Goal: Task Accomplishment & Management: Complete application form

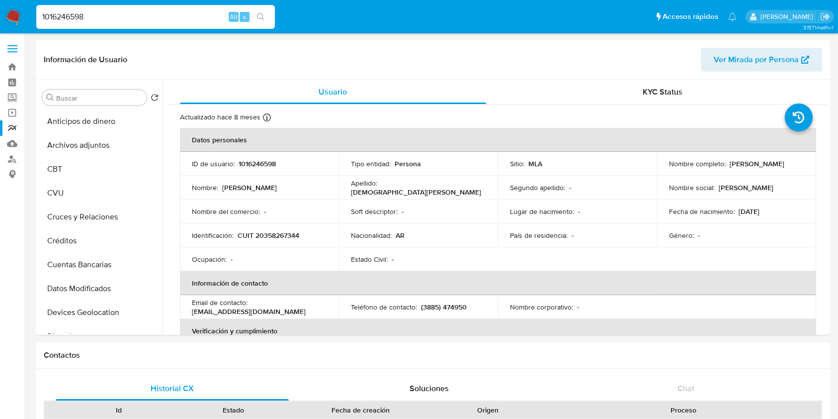
select select "10"
type input "120101698"
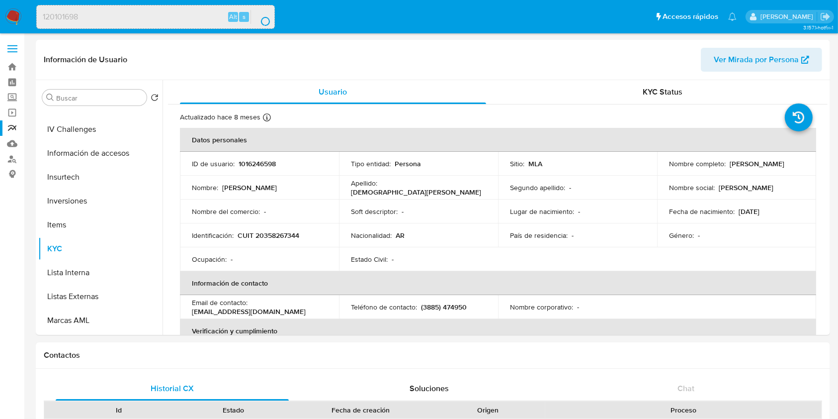
scroll to position [261, 0]
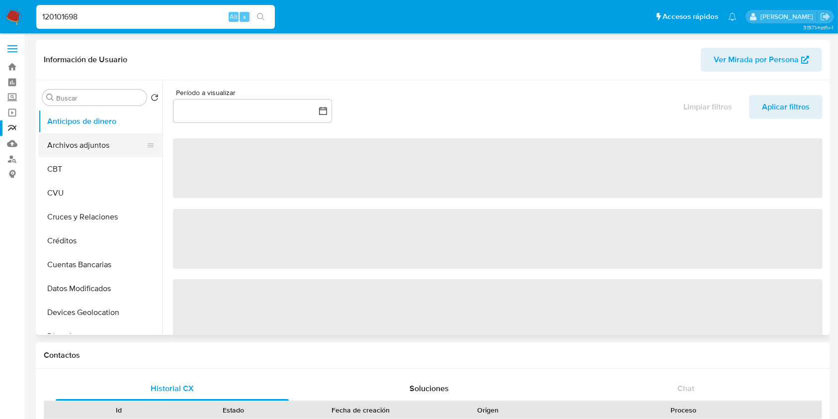
select select "10"
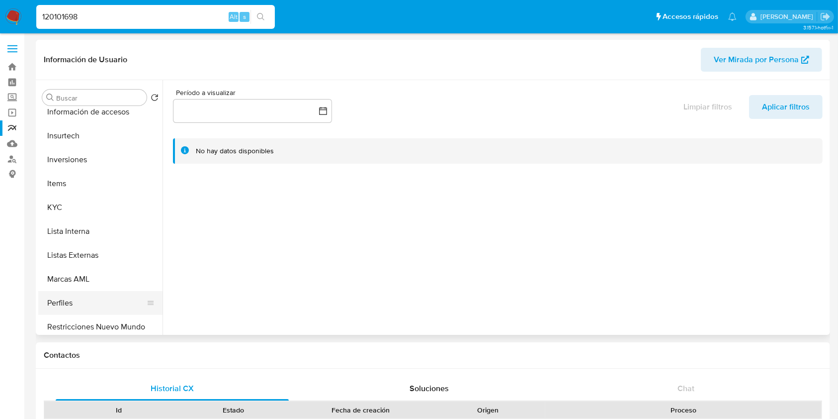
scroll to position [464, 0]
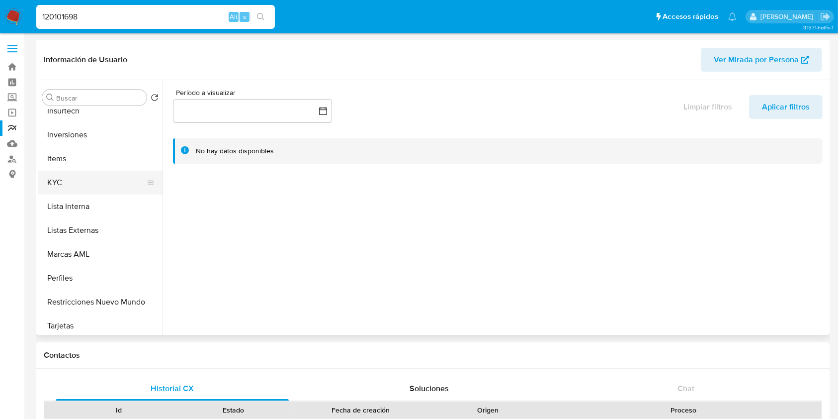
click at [66, 185] on button "KYC" at bounding box center [96, 183] width 116 height 24
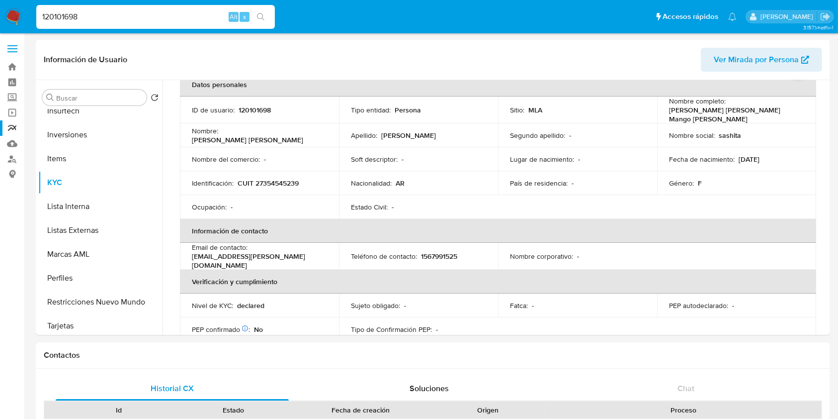
scroll to position [132, 0]
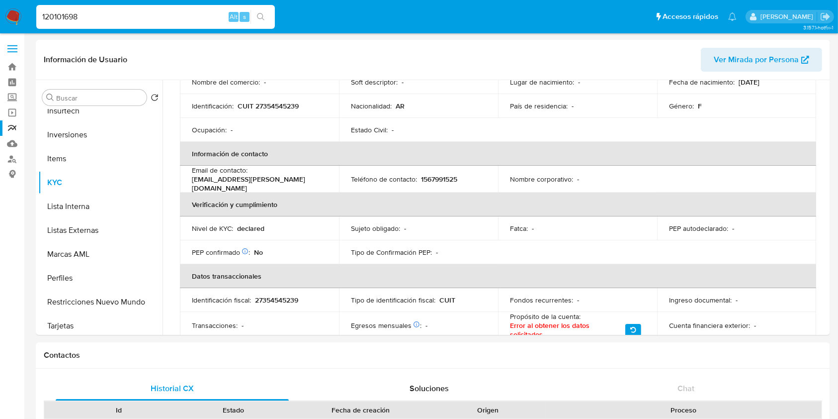
drag, startPoint x: 87, startPoint y: 14, endPoint x: 8, endPoint y: 10, distance: 78.7
click at [8, 10] on nav "Pausado Ver notificaciones 120101698 Alt s Accesos rápidos Presiona las siguien…" at bounding box center [419, 16] width 838 height 33
paste input "86471314"
type input "186471314"
click at [259, 22] on button "search-icon" at bounding box center [261, 17] width 20 height 14
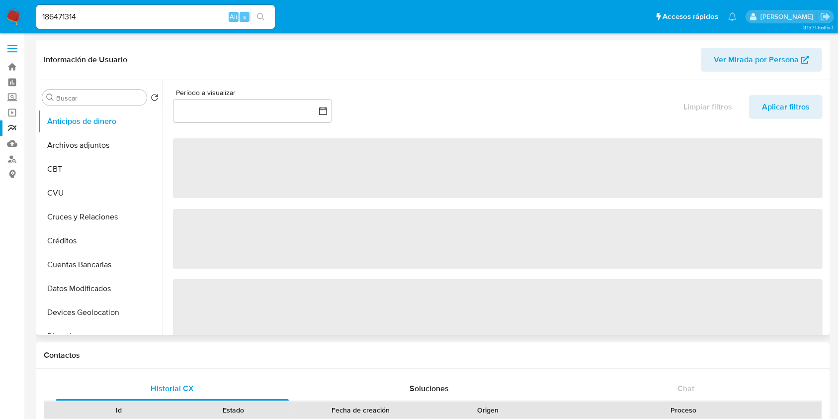
select select "10"
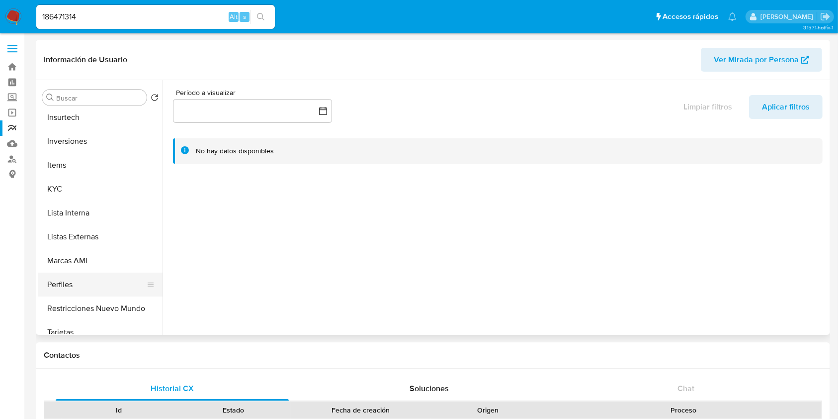
scroll to position [464, 0]
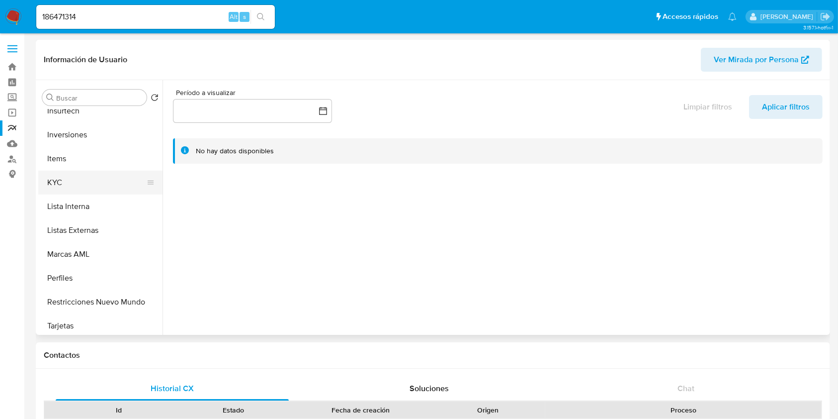
click at [64, 183] on button "KYC" at bounding box center [96, 183] width 116 height 24
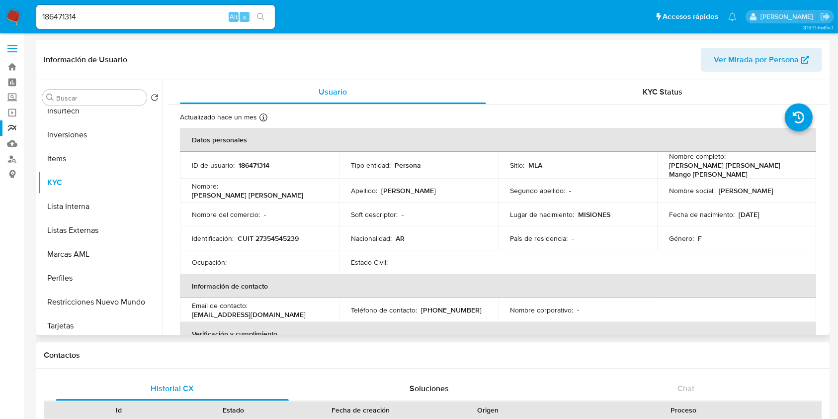
scroll to position [199, 0]
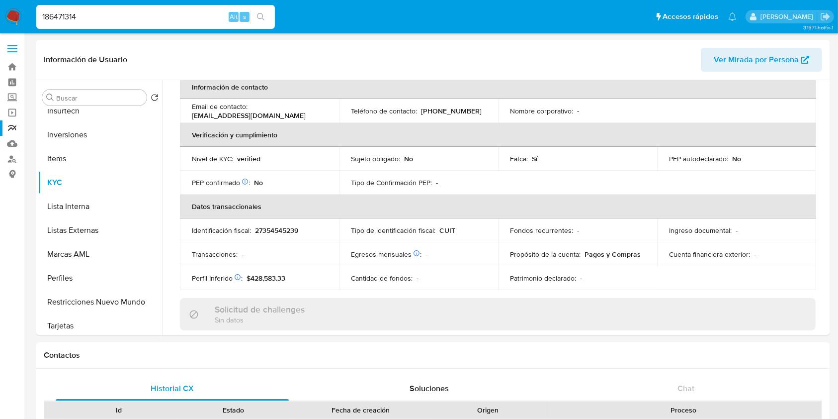
drag, startPoint x: 60, startPoint y: 15, endPoint x: 0, endPoint y: 15, distance: 59.7
click at [0, 15] on nav "Pausado Ver notificaciones 186471314 Alt s Accesos rápidos Presiona las siguien…" at bounding box center [419, 16] width 838 height 33
paste input "305869068"
type input "305869068"
click at [262, 16] on icon "search-icon" at bounding box center [261, 17] width 8 height 8
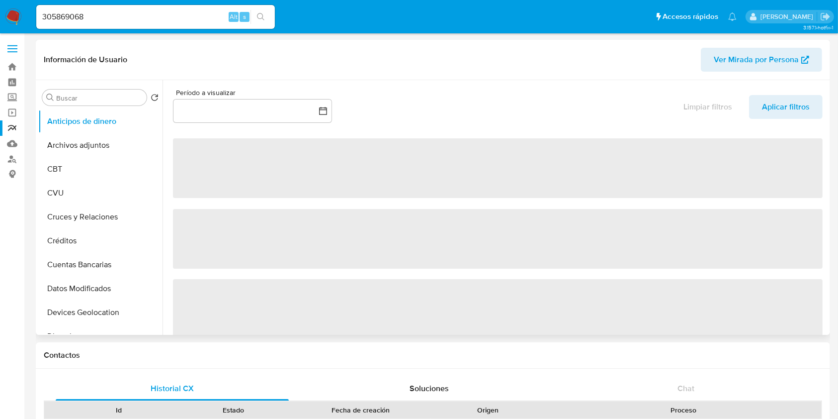
select select "10"
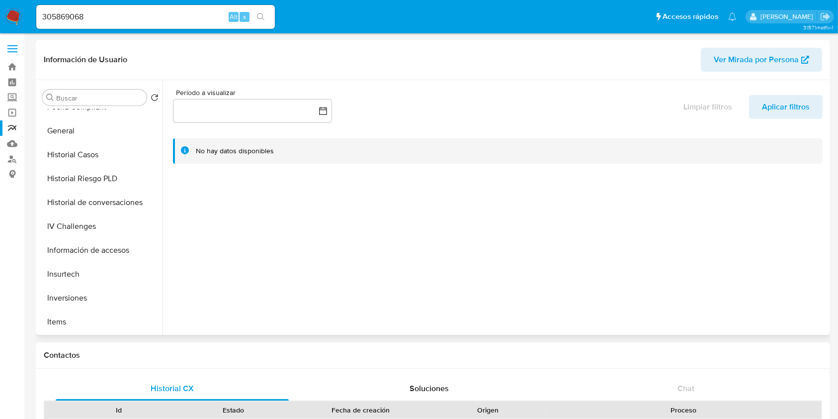
scroll to position [331, 0]
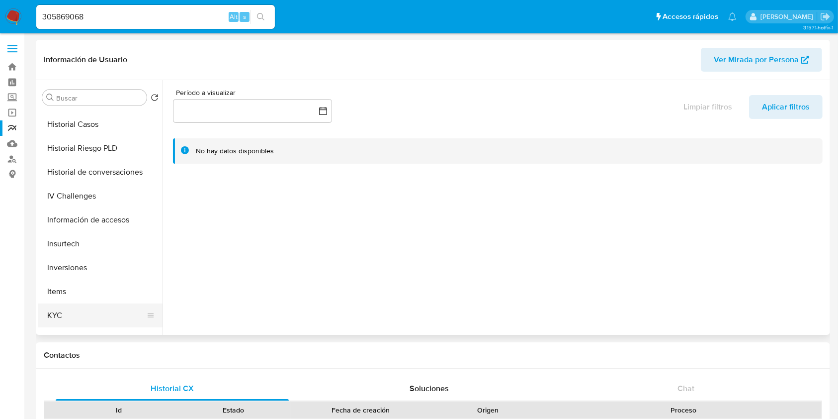
click at [75, 323] on button "KYC" at bounding box center [96, 315] width 116 height 24
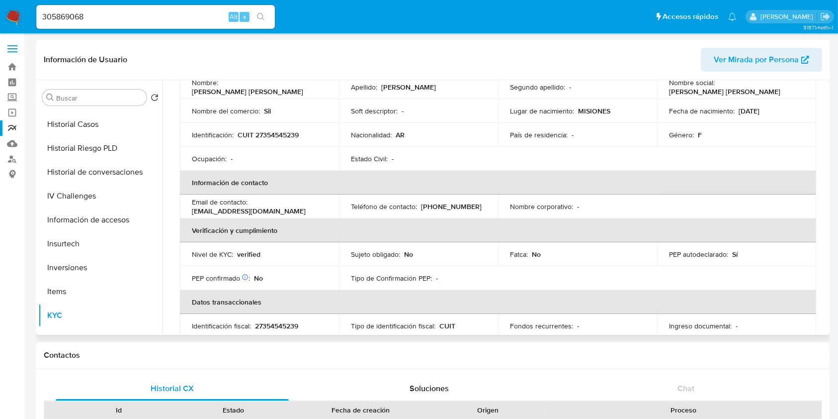
scroll to position [199, 0]
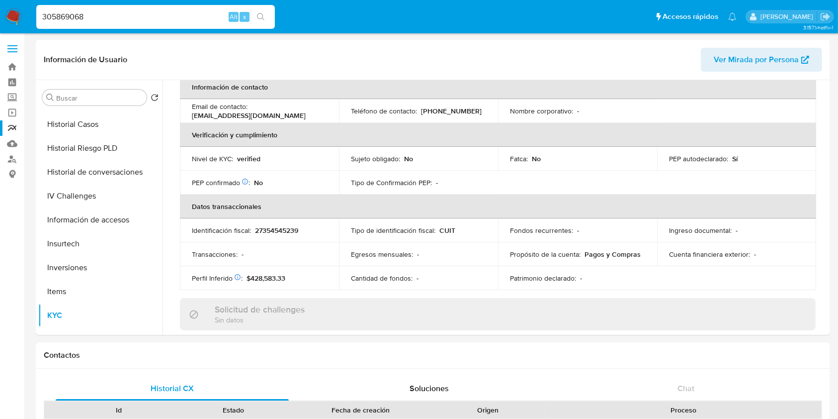
drag, startPoint x: 101, startPoint y: 14, endPoint x: 0, endPoint y: -5, distance: 103.3
paste input "699688581"
type input "699688581"
click at [255, 19] on button "search-icon" at bounding box center [261, 17] width 20 height 14
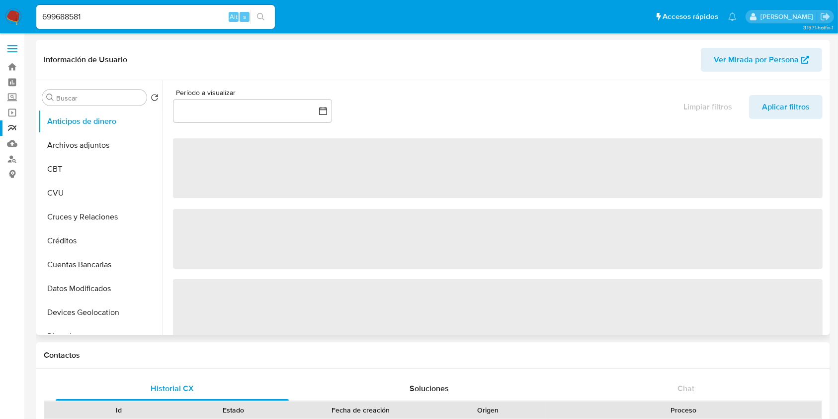
select select "10"
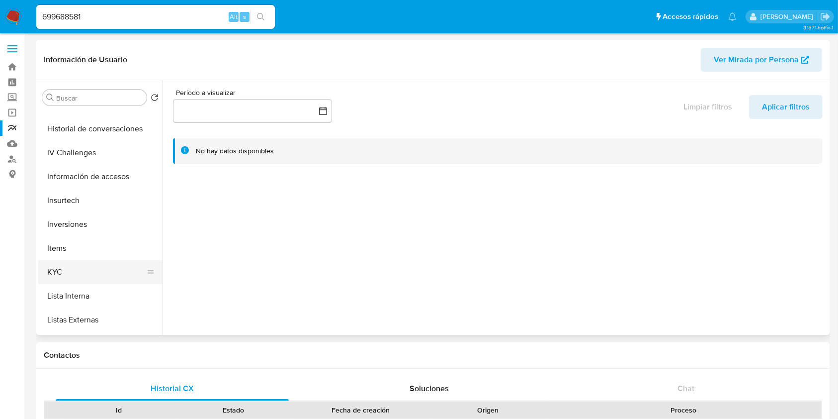
scroll to position [398, 0]
click at [84, 250] on button "KYC" at bounding box center [96, 249] width 116 height 24
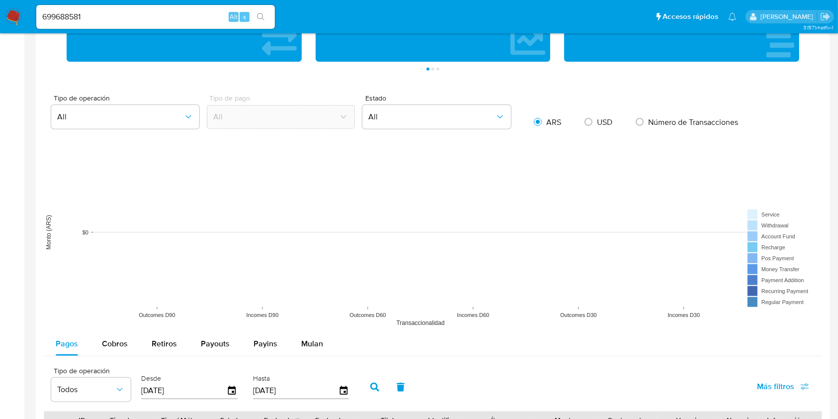
scroll to position [663, 0]
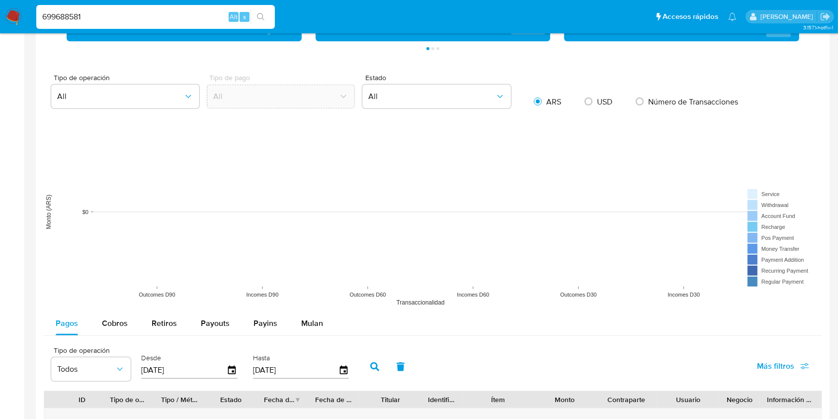
drag, startPoint x: 97, startPoint y: 18, endPoint x: 0, endPoint y: 6, distance: 97.8
click at [0, 9] on nav "Pausado Ver notificaciones 699688581 Alt s Accesos rápidos Presiona las siguien…" at bounding box center [419, 16] width 838 height 33
paste input "1204961075"
type input "1204961075"
click at [267, 15] on button "search-icon" at bounding box center [261, 17] width 20 height 14
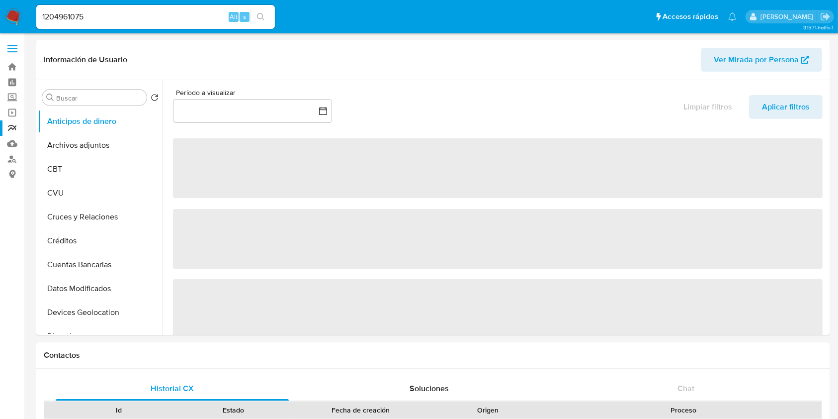
select select "10"
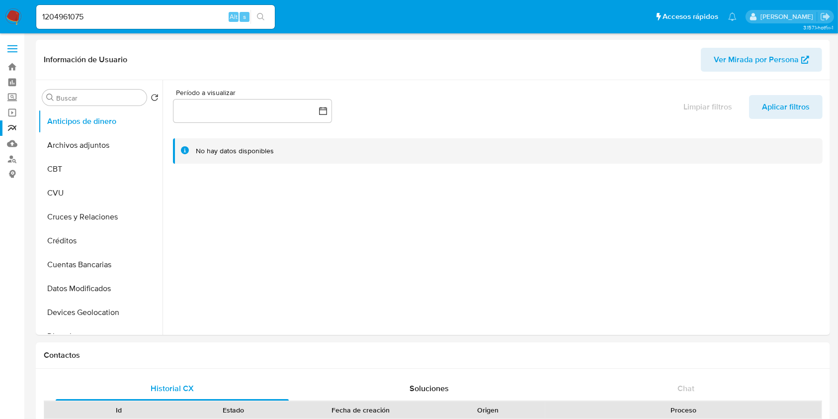
click at [245, 14] on span "s" at bounding box center [244, 16] width 3 height 9
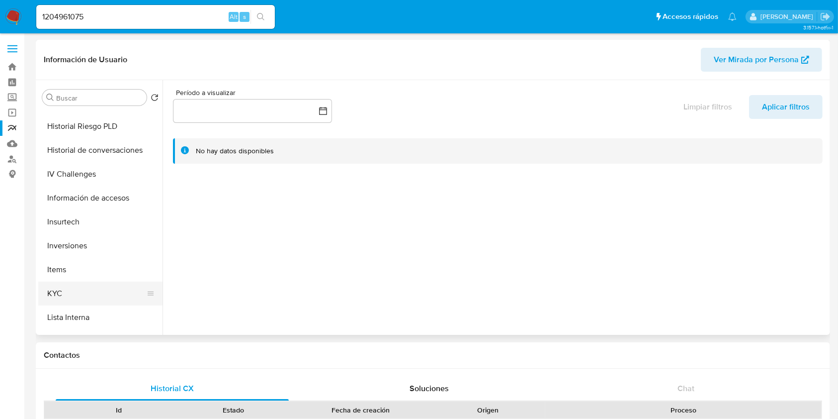
scroll to position [398, 0]
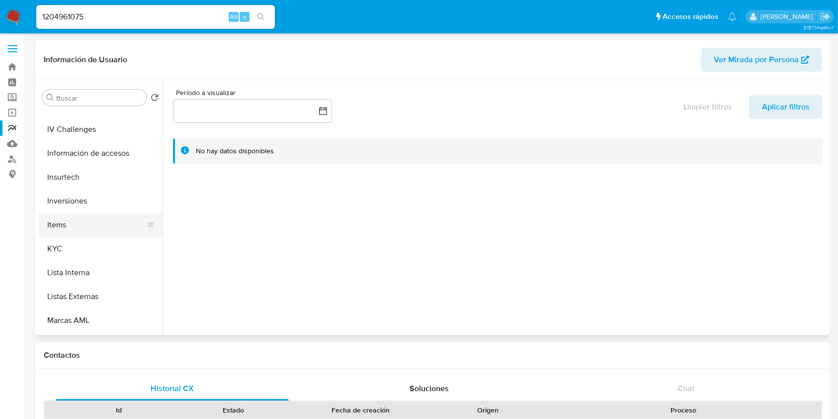
click at [74, 233] on button "Items" at bounding box center [96, 225] width 116 height 24
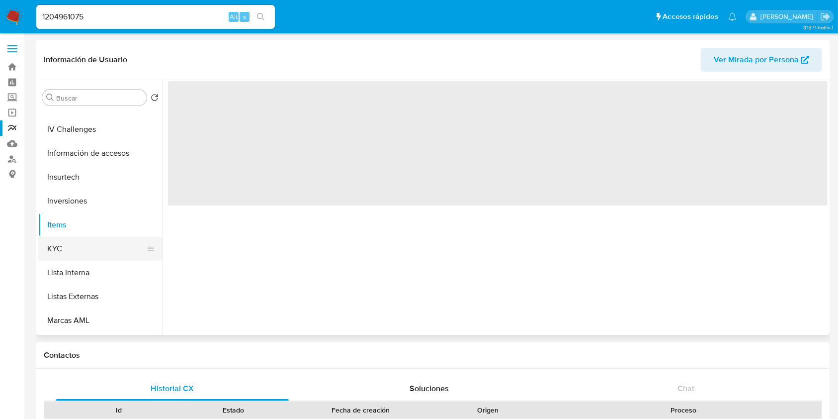
click at [74, 248] on button "KYC" at bounding box center [96, 249] width 116 height 24
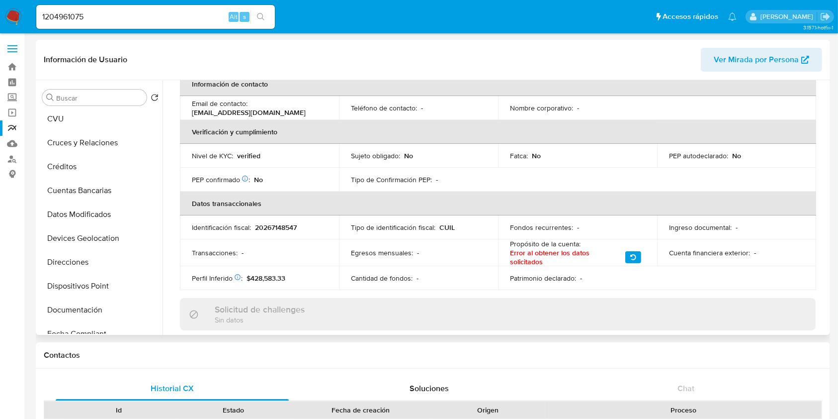
scroll to position [0, 0]
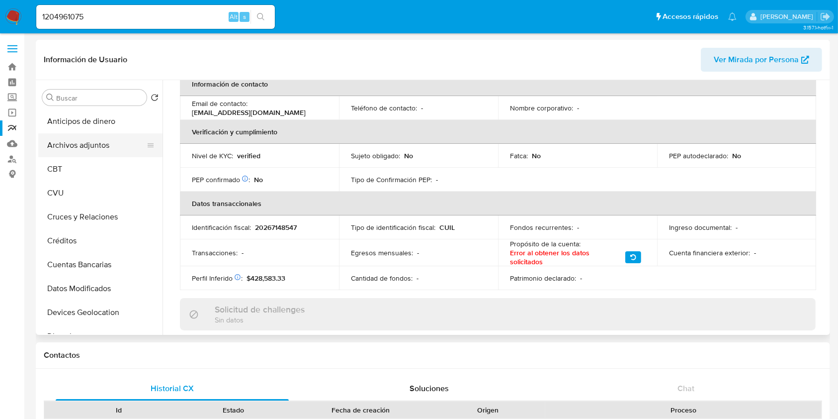
click at [99, 142] on button "Archivos adjuntos" at bounding box center [96, 145] width 116 height 24
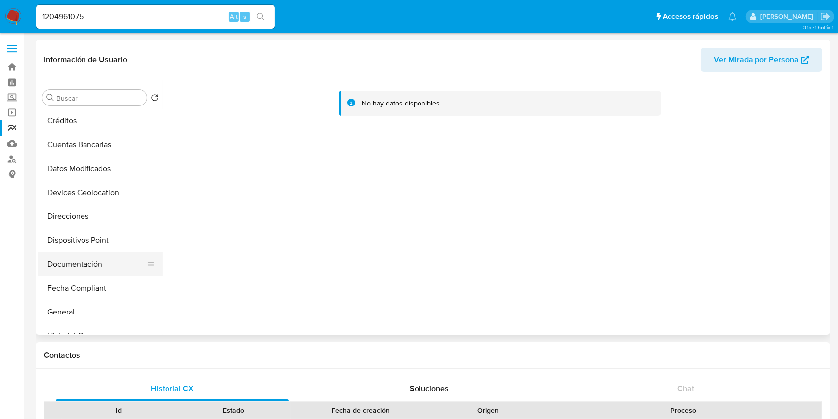
scroll to position [132, 0]
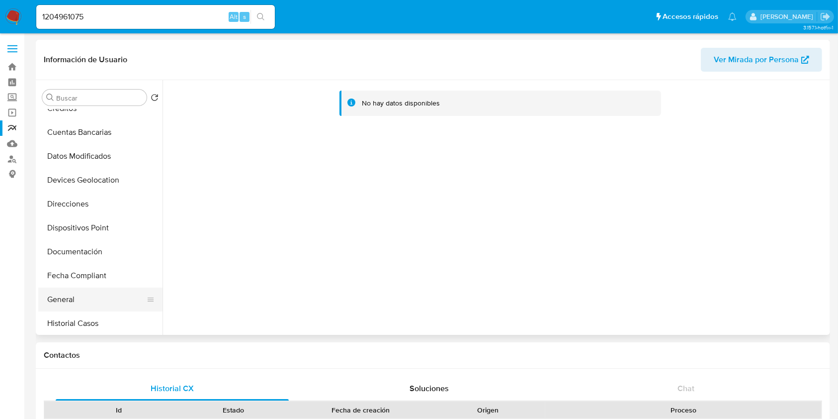
click at [80, 292] on button "General" at bounding box center [96, 299] width 116 height 24
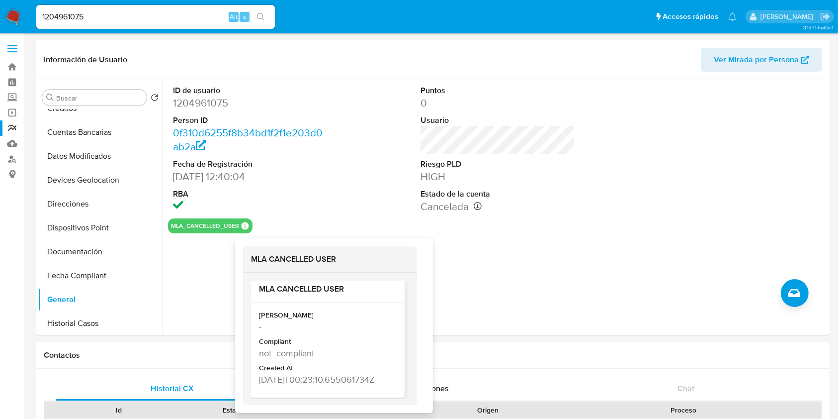
scroll to position [20, 0]
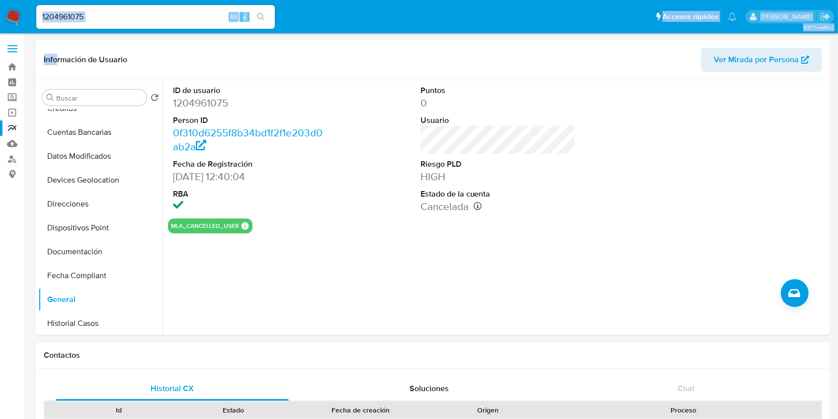
drag, startPoint x: 174, startPoint y: 4, endPoint x: 40, endPoint y: -14, distance: 134.9
drag, startPoint x: 107, startPoint y: 15, endPoint x: 19, endPoint y: 10, distance: 88.1
click at [11, 10] on nav "Pausado Ver notificaciones 1204961075 Alt s Accesos rápidos Presiona las siguie…" at bounding box center [419, 16] width 838 height 33
paste input "048864984"
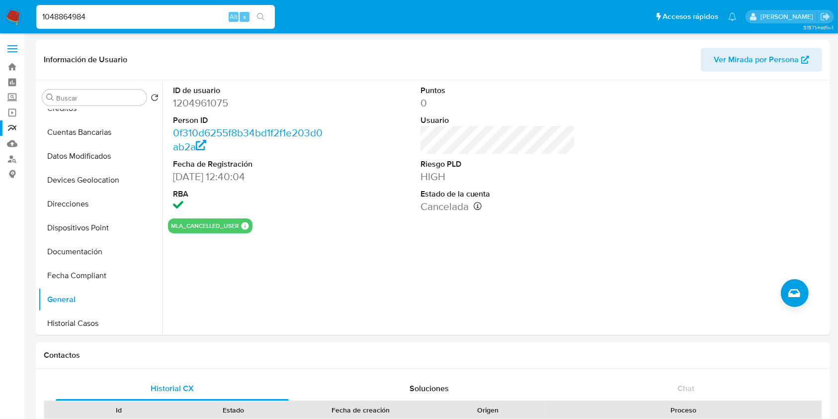
type input "1048864984"
click at [269, 16] on button "search-icon" at bounding box center [261, 17] width 20 height 14
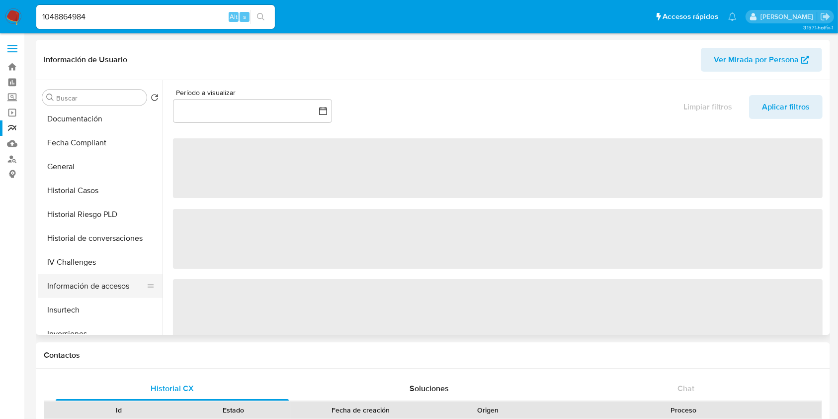
select select "10"
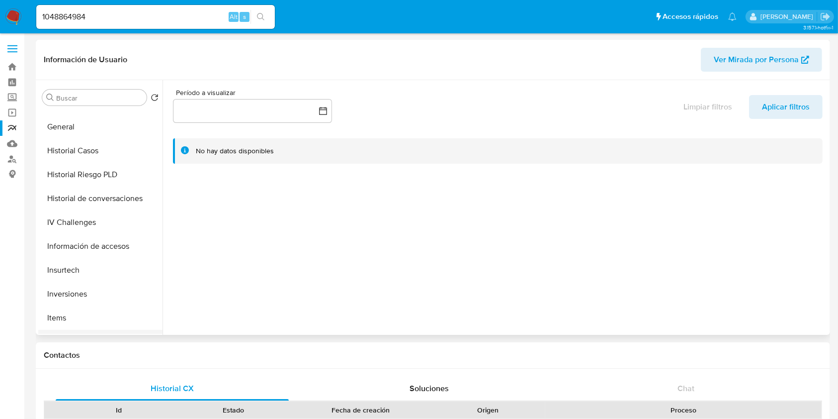
scroll to position [331, 0]
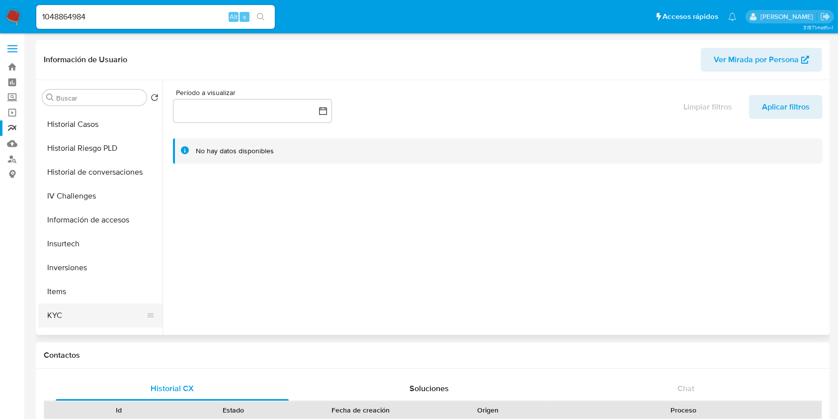
click at [64, 313] on button "KYC" at bounding box center [96, 315] width 116 height 24
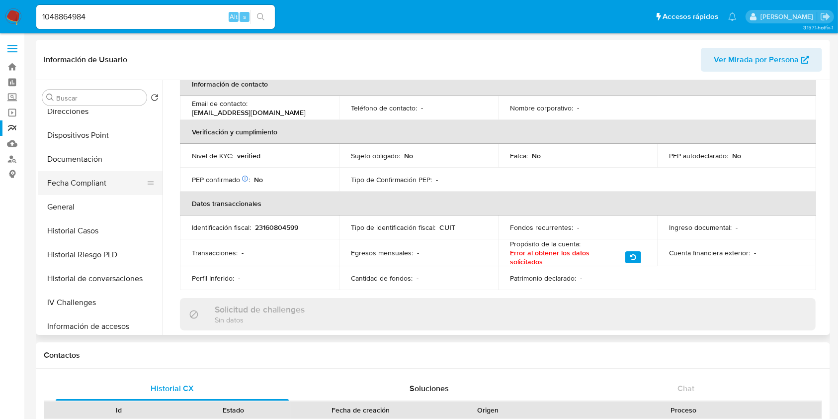
scroll to position [199, 0]
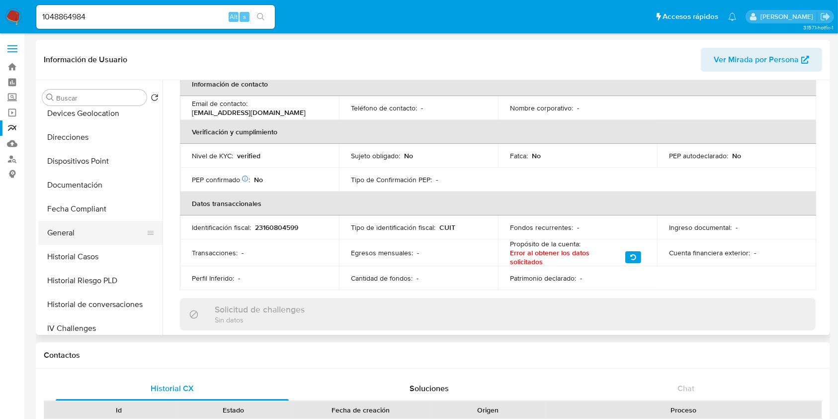
click at [81, 226] on button "General" at bounding box center [96, 233] width 116 height 24
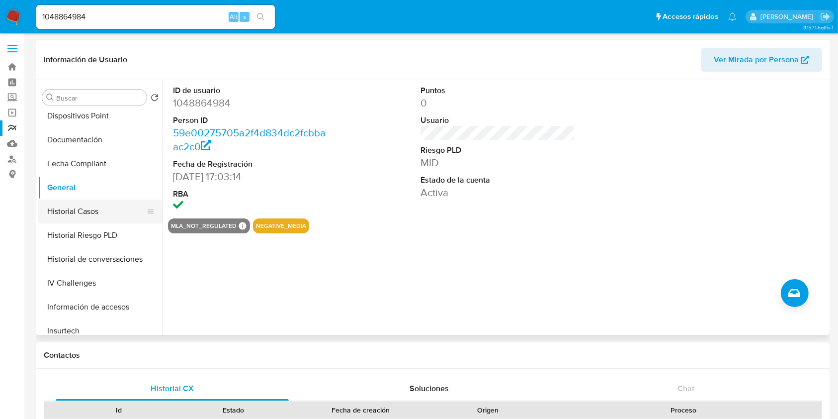
scroll to position [464, 0]
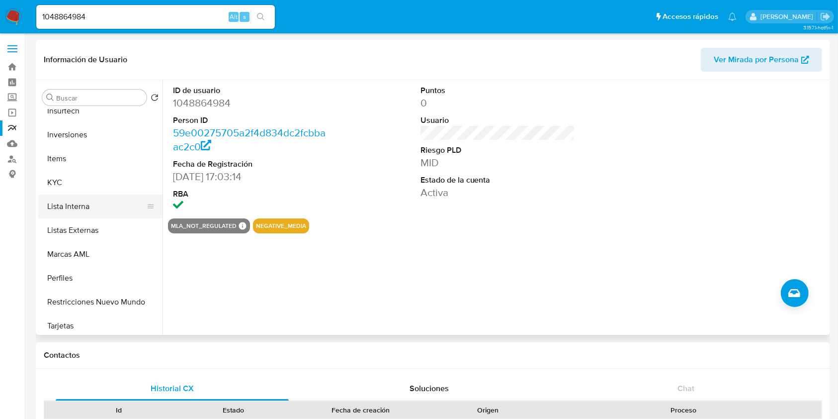
click at [97, 211] on button "Lista Interna" at bounding box center [96, 206] width 116 height 24
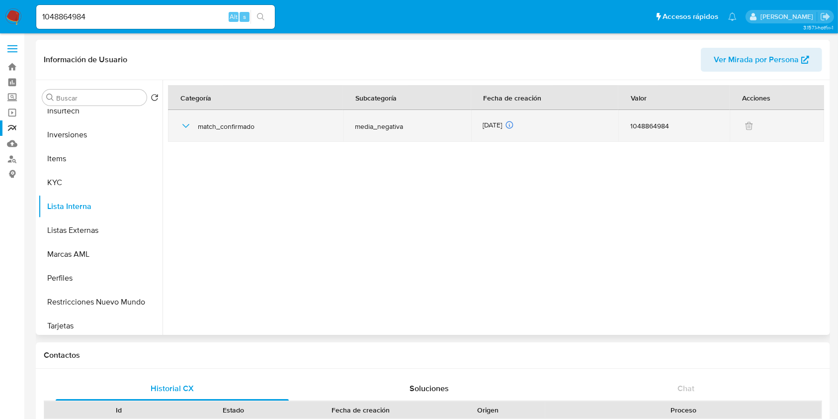
click at [182, 122] on icon "button" at bounding box center [186, 126] width 12 height 12
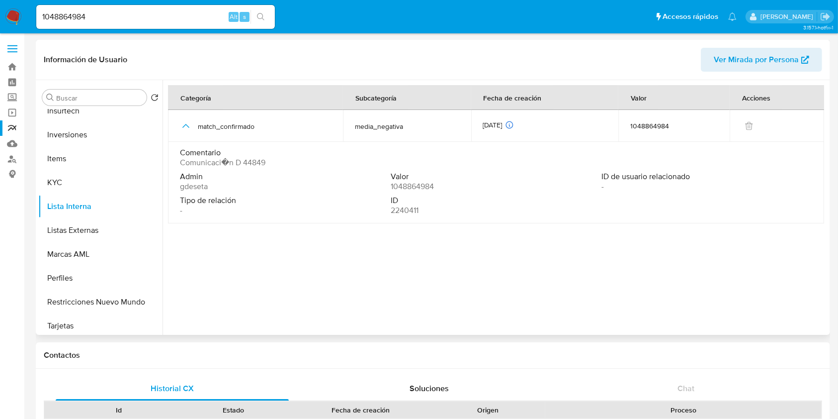
click at [254, 165] on span "Comunicaci�n D 44849" at bounding box center [223, 163] width 86 height 10
drag, startPoint x: 203, startPoint y: 266, endPoint x: 183, endPoint y: 258, distance: 21.0
click at [203, 266] on div at bounding box center [495, 207] width 665 height 255
drag, startPoint x: 14, startPoint y: 158, endPoint x: 38, endPoint y: 150, distance: 25.0
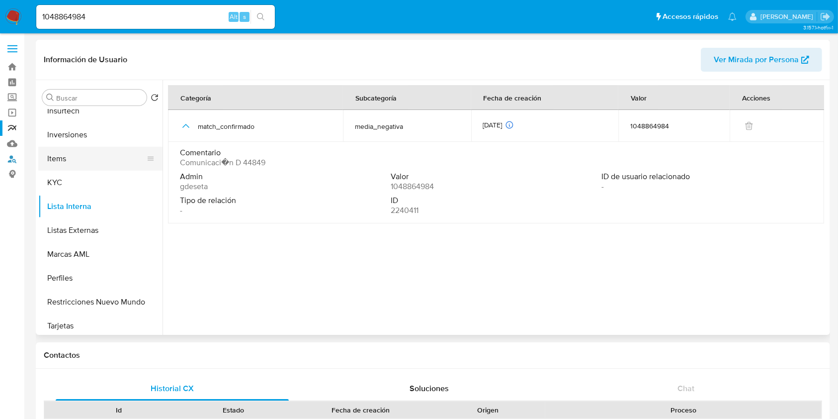
click at [14, 158] on link "Buscador de personas" at bounding box center [59, 158] width 118 height 15
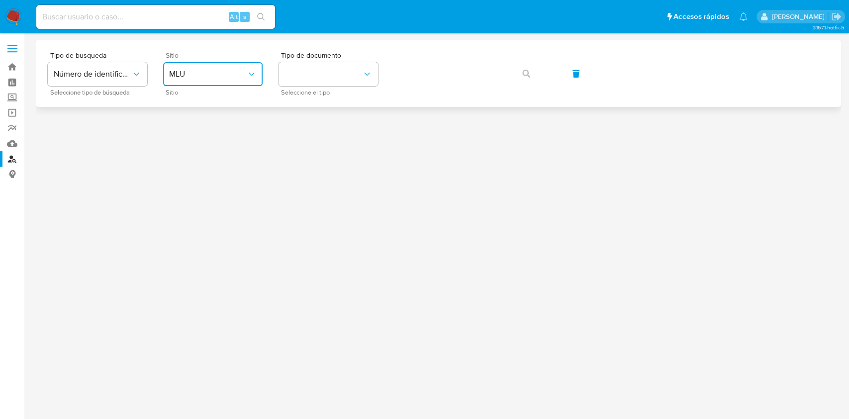
click at [225, 69] on span "MLU" at bounding box center [208, 74] width 78 height 10
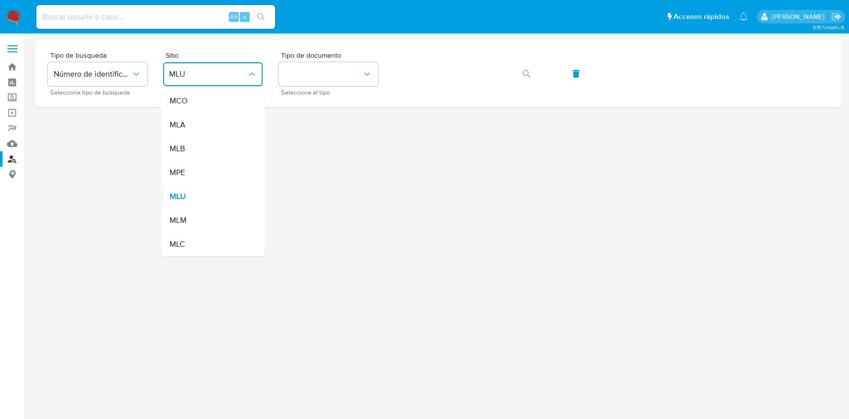
click at [228, 104] on div "MCO" at bounding box center [210, 101] width 82 height 24
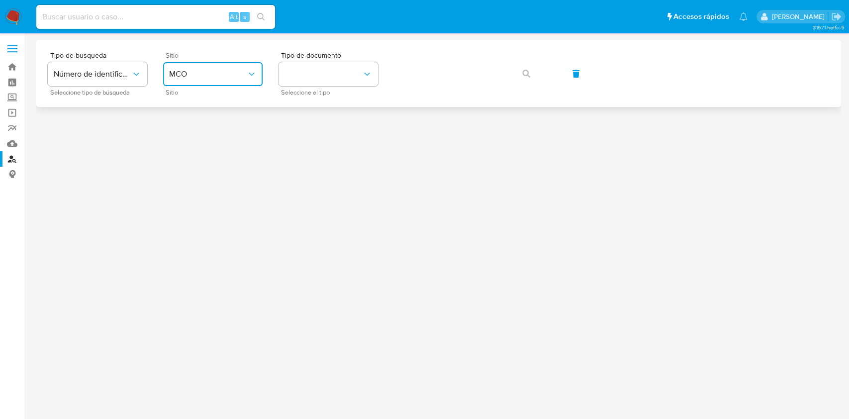
click at [226, 81] on button "MCO" at bounding box center [212, 74] width 99 height 24
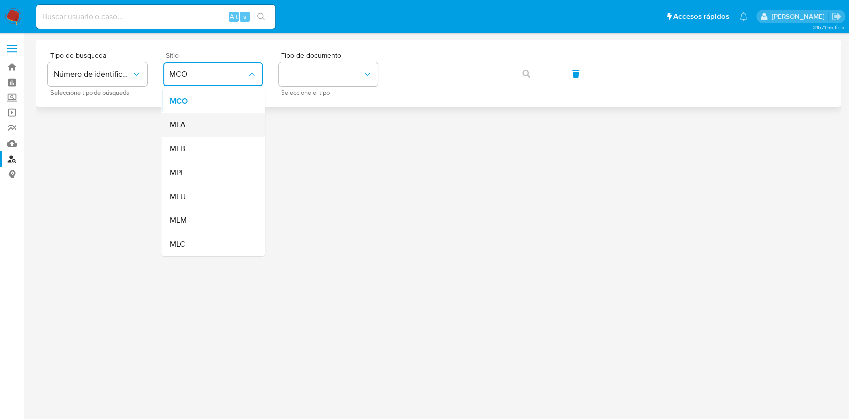
click at [222, 126] on div "MLA" at bounding box center [210, 125] width 82 height 24
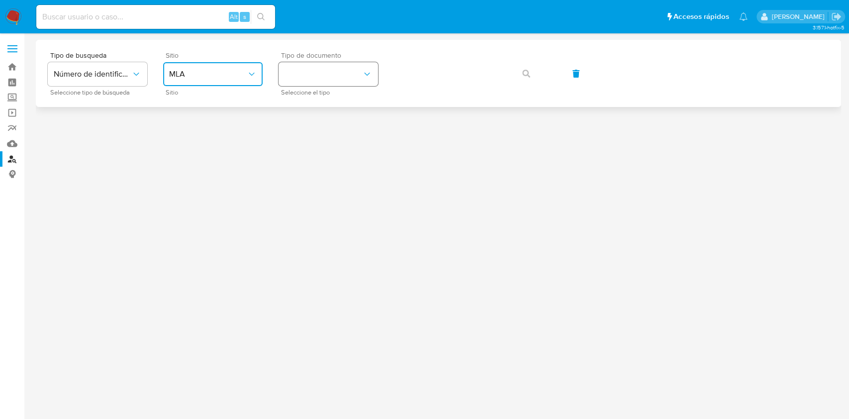
click at [319, 82] on button "identificationType" at bounding box center [327, 74] width 99 height 24
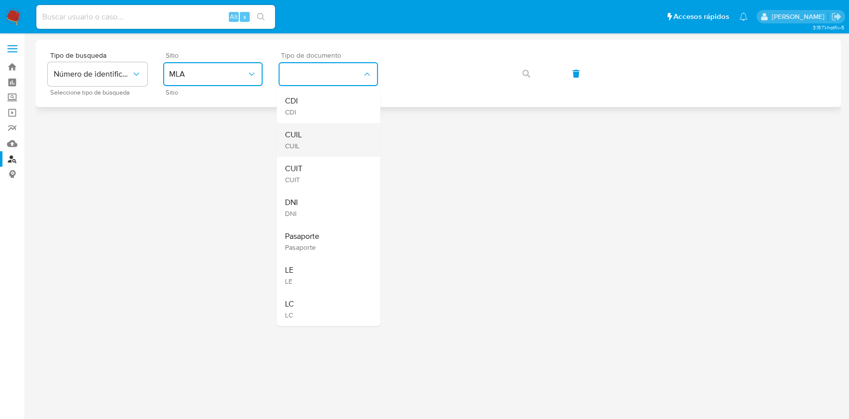
click at [326, 133] on div "CUIL CUIL" at bounding box center [325, 140] width 82 height 34
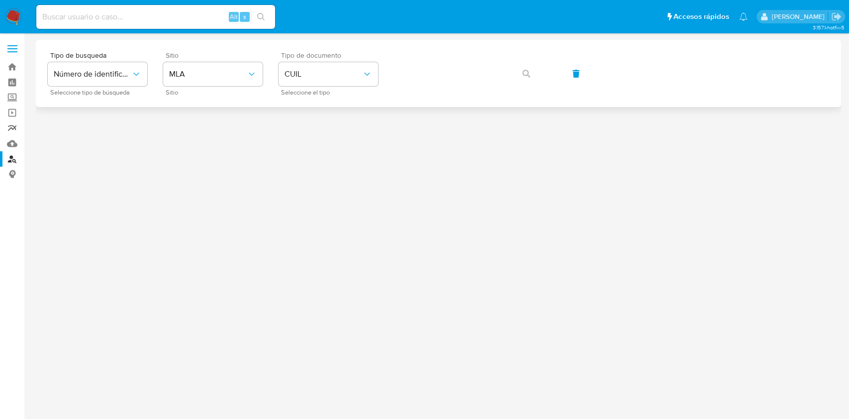
click at [9, 127] on link "Reportes" at bounding box center [59, 127] width 118 height 15
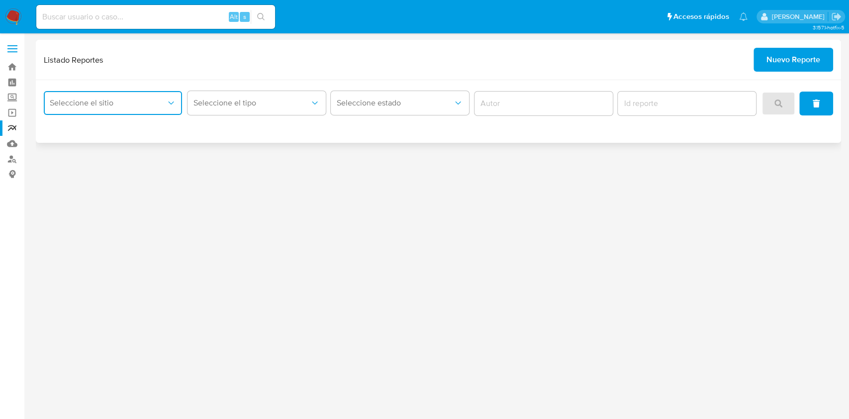
drag, startPoint x: 147, startPoint y: 101, endPoint x: 146, endPoint y: 111, distance: 9.5
click at [147, 101] on span "Seleccione el sitio" at bounding box center [108, 103] width 116 height 10
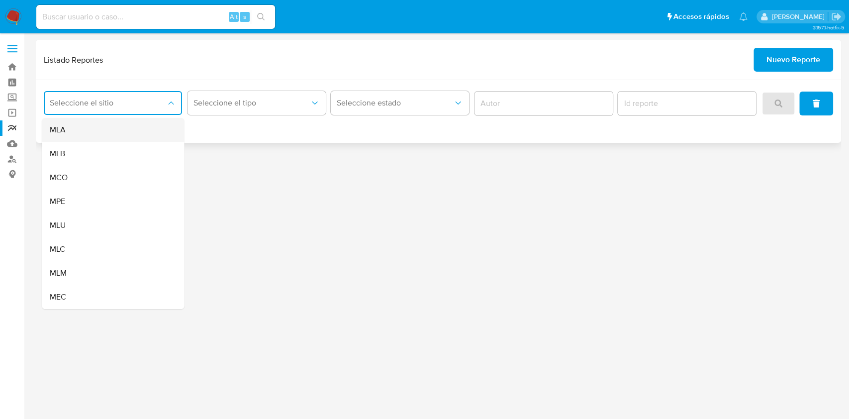
click at [140, 136] on div "MLA" at bounding box center [110, 130] width 120 height 24
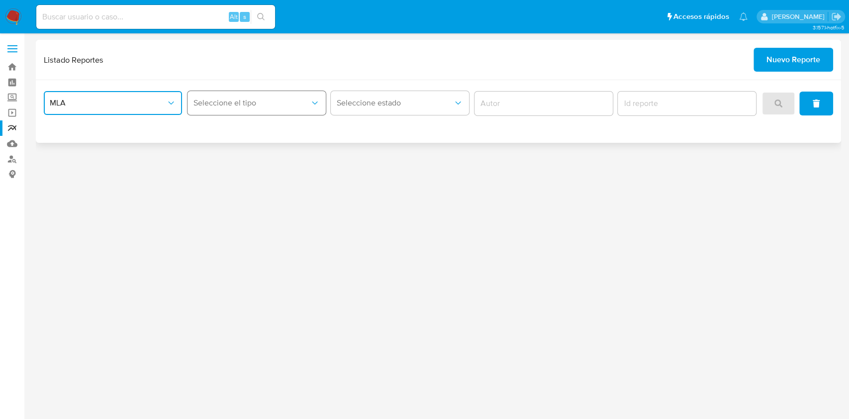
click at [270, 107] on button "Seleccione el tipo" at bounding box center [256, 103] width 138 height 24
click at [263, 156] on div "LEGAJO UNICO" at bounding box center [253, 154] width 120 height 24
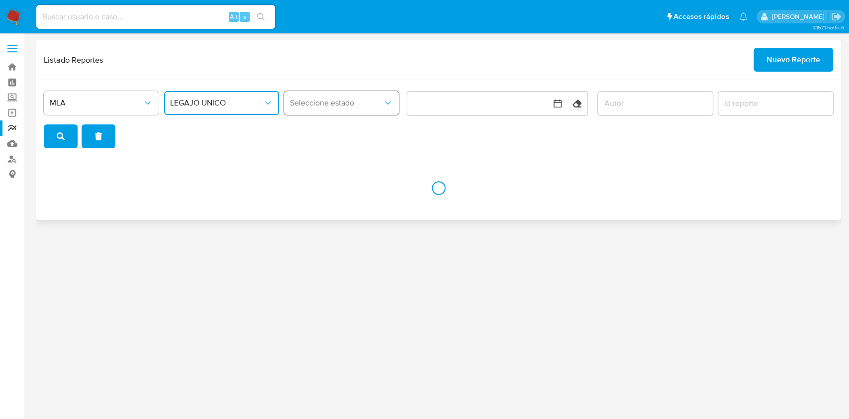
click at [381, 100] on span "Seleccione estado" at bounding box center [336, 103] width 93 height 10
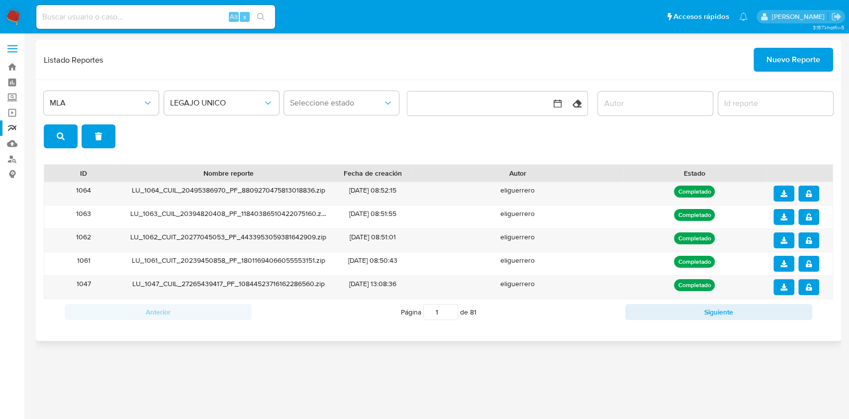
drag, startPoint x: 559, startPoint y: 161, endPoint x: 566, endPoint y: 161, distance: 7.0
click at [566, 161] on div "MLA LEGAJO UNICO Seleccione estado Limpiar ID Nombre reporte Fecha de creación …" at bounding box center [438, 210] width 805 height 261
click at [839, 48] on div "Listado Reportes Nuevo Reporte" at bounding box center [438, 60] width 805 height 40
click at [803, 53] on span "Nuevo Reporte" at bounding box center [793, 60] width 54 height 22
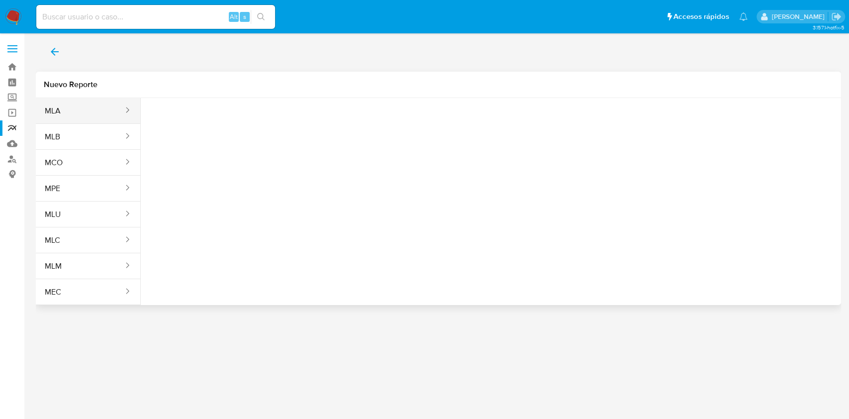
click at [103, 106] on button "MLA" at bounding box center [80, 111] width 89 height 24
click at [186, 128] on span "Seleccione una opcion" at bounding box center [199, 124] width 88 height 10
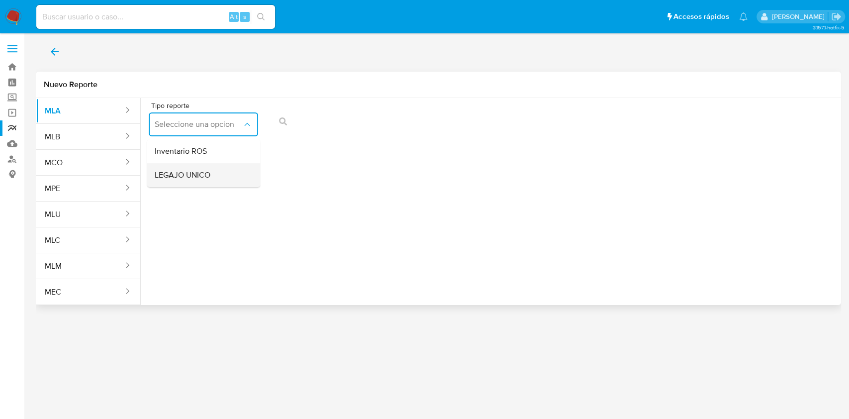
click at [191, 174] on span "LEGAJO UNICO" at bounding box center [183, 175] width 56 height 10
click at [353, 129] on button "CDI" at bounding box center [320, 124] width 109 height 24
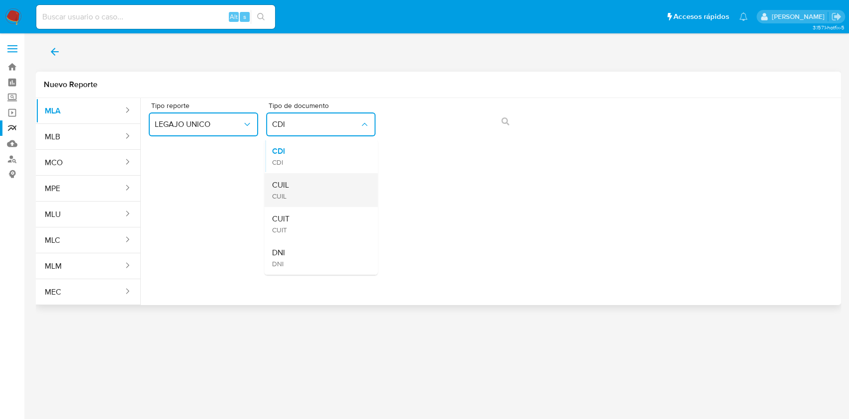
click at [337, 184] on div "CUIL CUIL" at bounding box center [317, 190] width 91 height 34
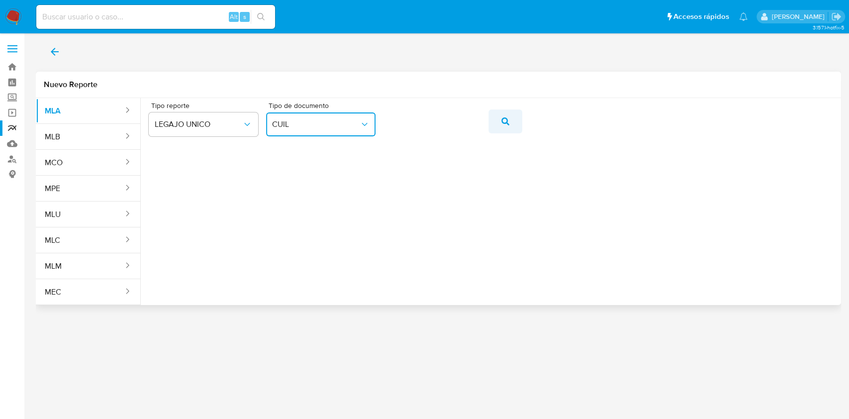
click at [498, 117] on button "action-search" at bounding box center [505, 121] width 34 height 24
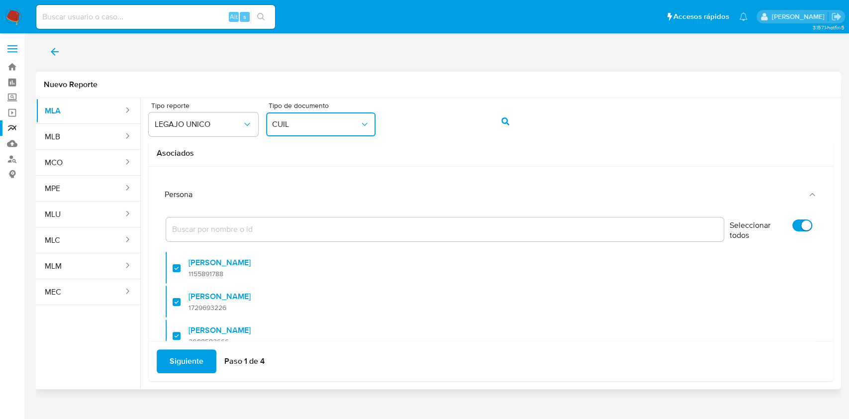
click at [792, 226] on input "Seleccionar todos" at bounding box center [802, 225] width 20 height 12
checkbox input "false"
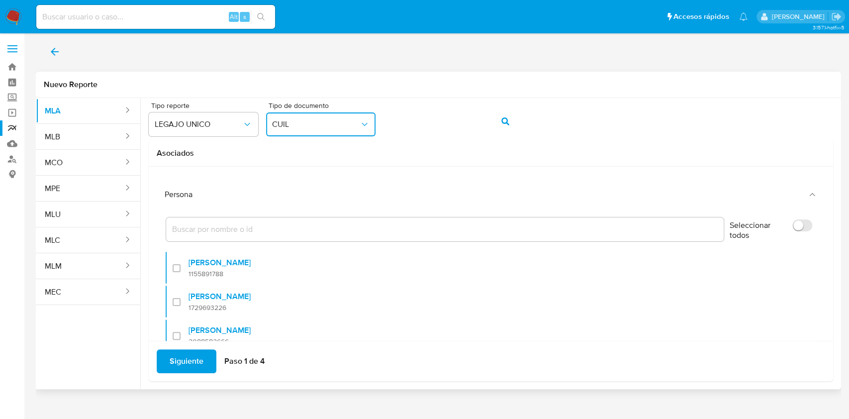
checkbox input "false"
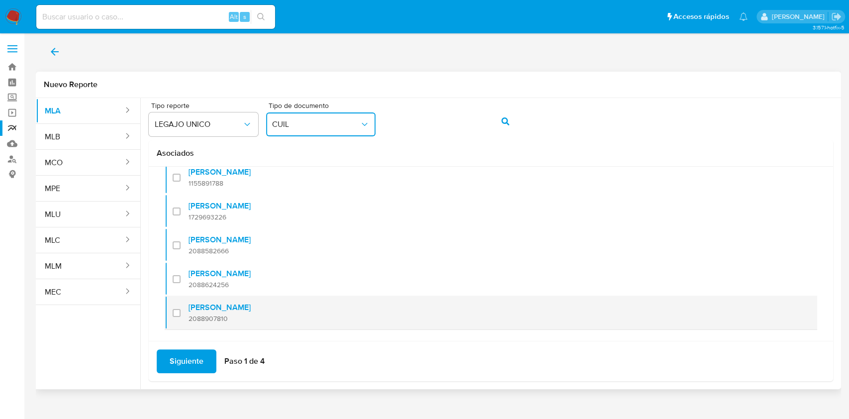
scroll to position [107, 0]
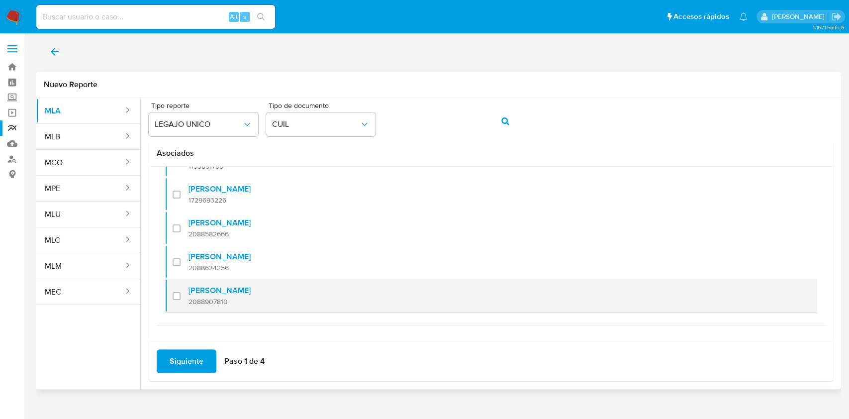
click at [175, 292] on div at bounding box center [181, 295] width 16 height 23
checkbox input "true"
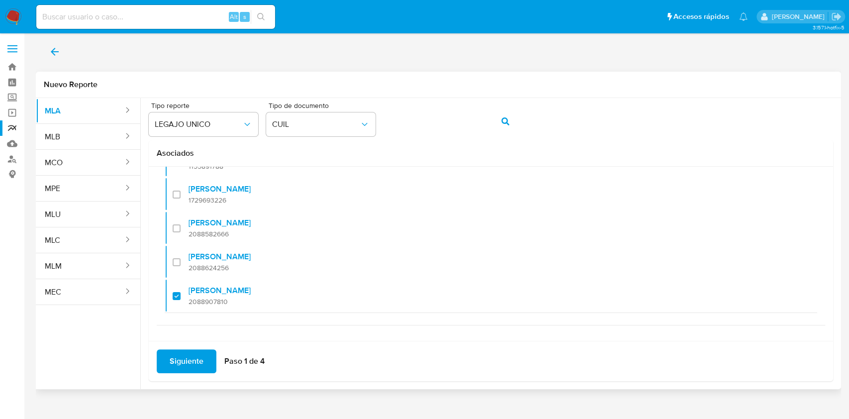
click at [173, 358] on span "Siguiente" at bounding box center [187, 361] width 34 height 22
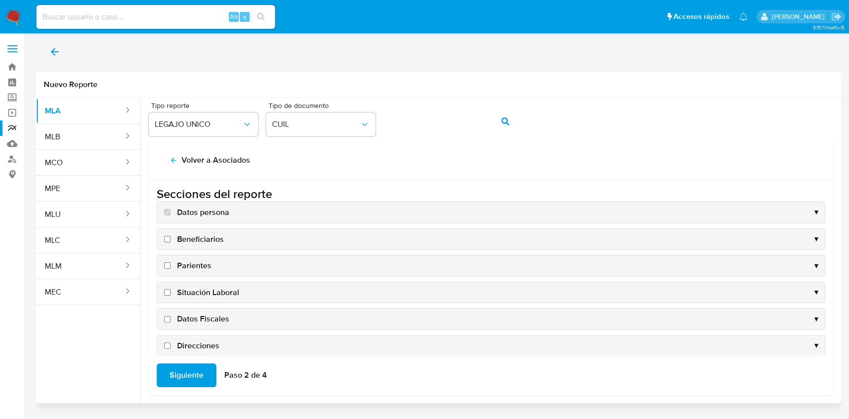
scroll to position [0, 0]
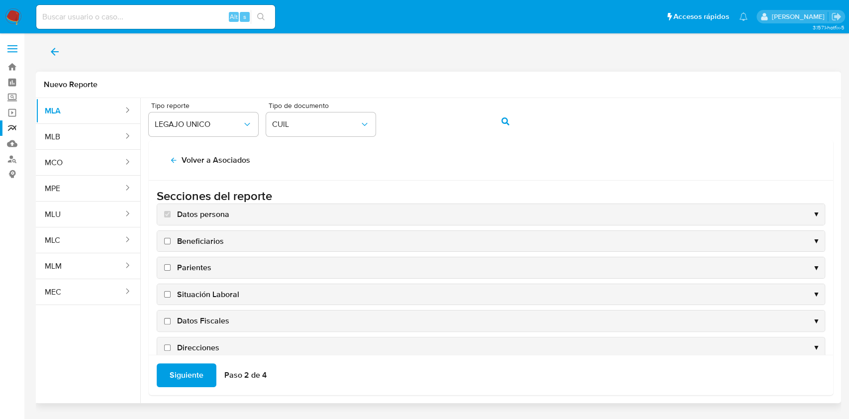
click at [223, 296] on span "Situación Laboral" at bounding box center [208, 294] width 62 height 11
click at [171, 296] on input "Situación Laboral" at bounding box center [167, 294] width 6 height 6
click at [223, 296] on span "Situación Laboral" at bounding box center [208, 294] width 62 height 11
click at [171, 296] on input "Situación Laboral" at bounding box center [167, 294] width 6 height 6
checkbox input "false"
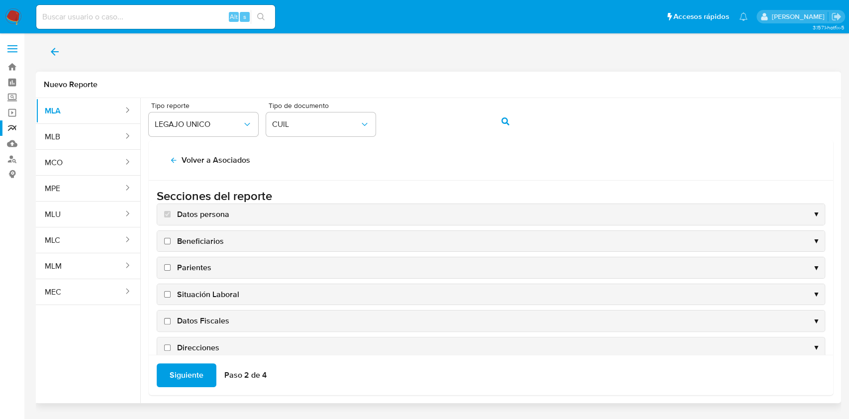
scroll to position [66, 0]
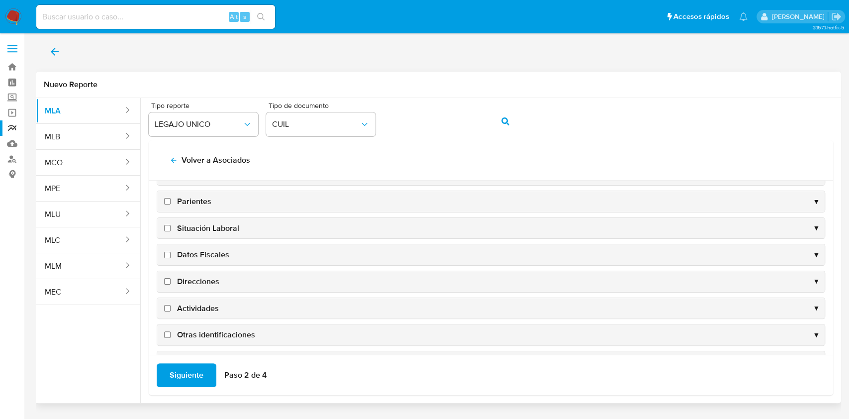
click at [203, 249] on span "Datos Fiscales" at bounding box center [203, 254] width 52 height 11
click at [171, 252] on input "Datos Fiscales" at bounding box center [167, 255] width 6 height 6
checkbox input "true"
click at [195, 276] on span "Direcciones" at bounding box center [198, 281] width 42 height 11
click at [171, 278] on input "Direcciones" at bounding box center [167, 281] width 6 height 6
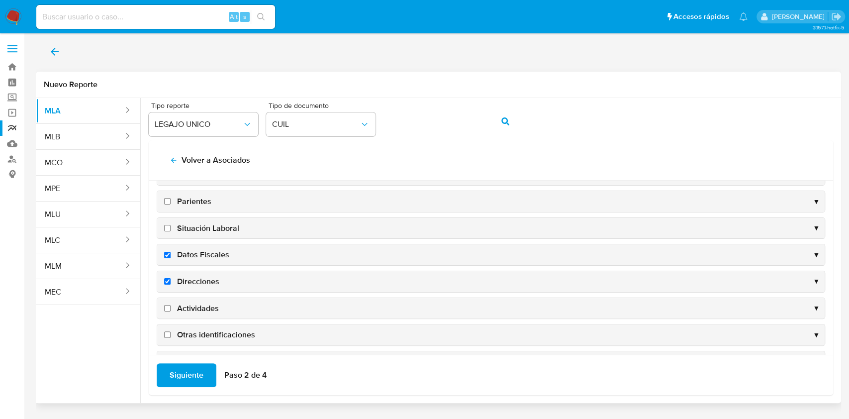
checkbox input "true"
click at [196, 307] on span "Actividades" at bounding box center [198, 308] width 42 height 11
click at [171, 307] on input "Actividades" at bounding box center [167, 308] width 6 height 6
checkbox input "true"
click at [199, 329] on span "Otras identificaciones" at bounding box center [216, 334] width 78 height 11
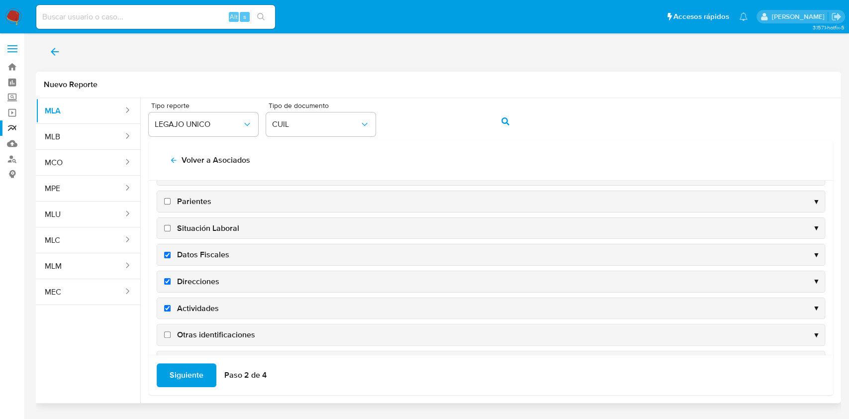
click at [171, 331] on input "Otras identificaciones" at bounding box center [167, 334] width 6 height 6
checkbox input "true"
click at [184, 363] on div "Siguiente Paso 2 de 4" at bounding box center [491, 375] width 684 height 40
click at [183, 378] on span "Siguiente" at bounding box center [187, 375] width 34 height 22
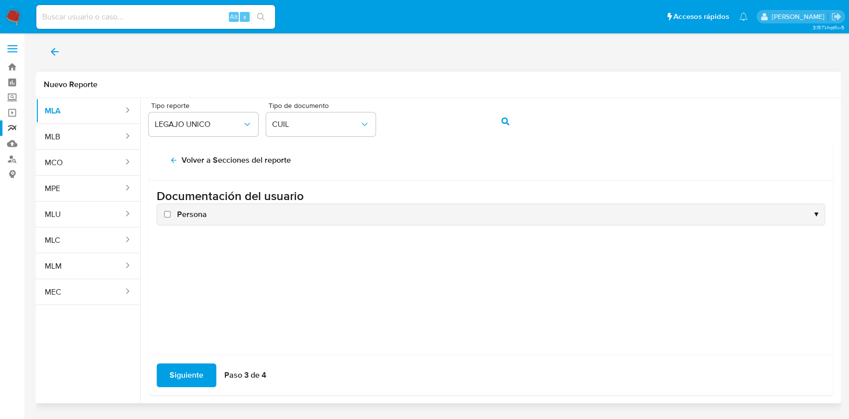
click at [194, 213] on span "Persona" at bounding box center [192, 214] width 30 height 11
click at [171, 213] on input "Persona" at bounding box center [167, 214] width 6 height 6
checkbox input "true"
click at [190, 358] on div "Siguiente Paso 3 de 4" at bounding box center [491, 375] width 684 height 40
click at [190, 366] on span "Siguiente" at bounding box center [187, 375] width 34 height 22
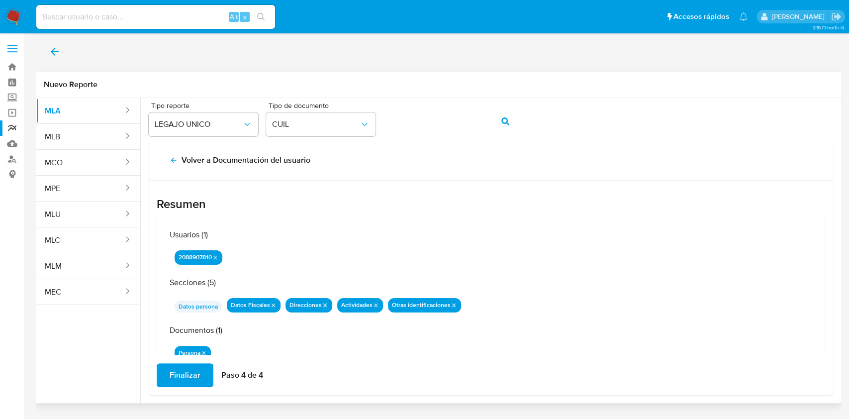
click at [189, 375] on span "Finalizar" at bounding box center [185, 375] width 31 height 22
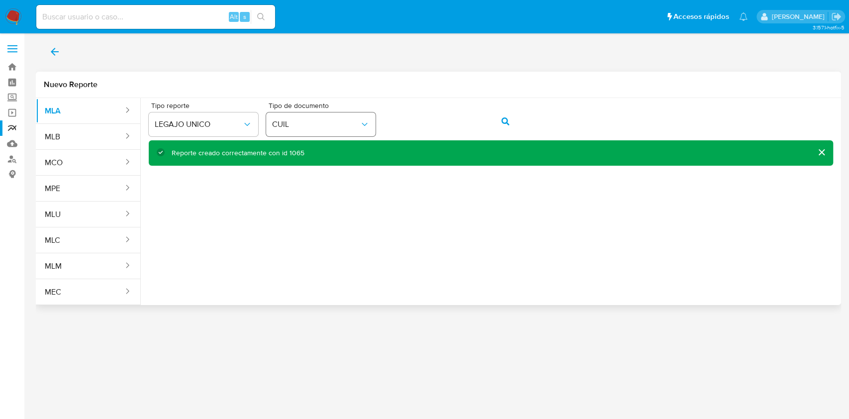
click at [348, 125] on div "Tipo reporte LEGAJO UNICO Tipo de documento CUIL" at bounding box center [491, 121] width 684 height 38
drag, startPoint x: 520, startPoint y: 115, endPoint x: 512, endPoint y: 121, distance: 10.1
click at [518, 118] on button "action-search" at bounding box center [505, 121] width 34 height 24
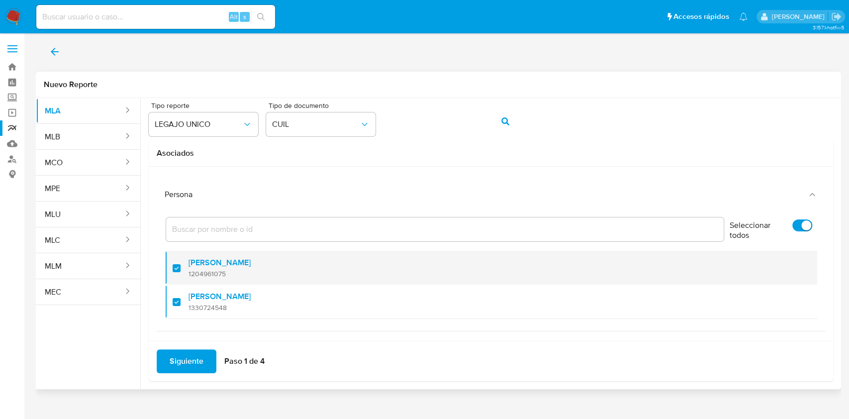
click at [176, 262] on div at bounding box center [181, 267] width 16 height 23
checkbox input "false"
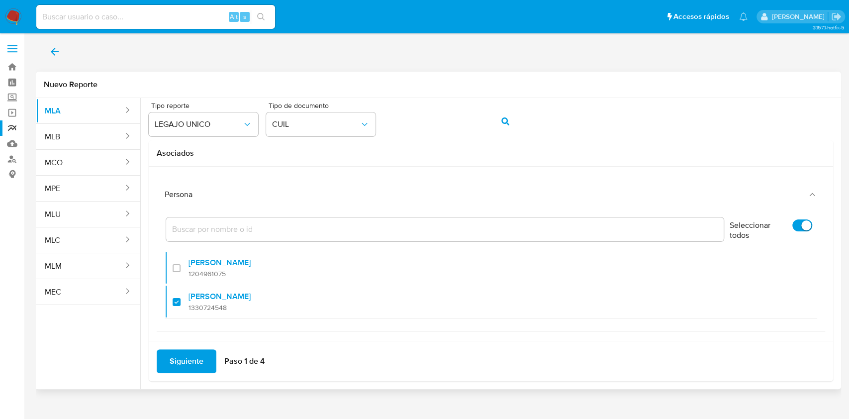
click at [176, 358] on span "Siguiente" at bounding box center [187, 361] width 34 height 22
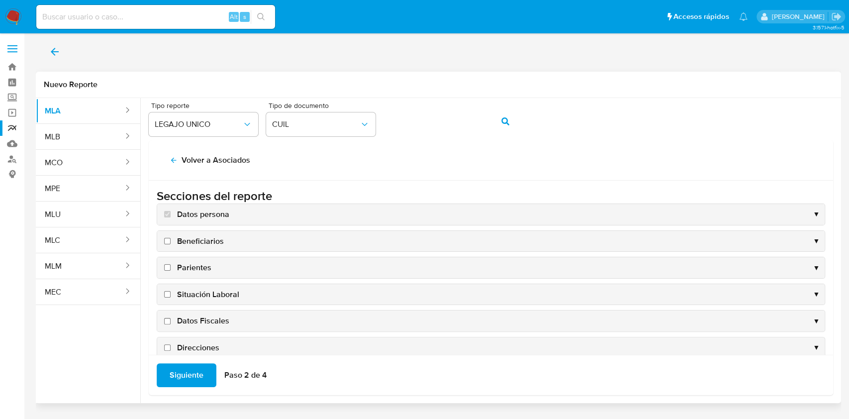
drag, startPoint x: 201, startPoint y: 316, endPoint x: 201, endPoint y: 327, distance: 10.4
click at [201, 318] on span "Datos Fiscales" at bounding box center [203, 320] width 52 height 11
click at [171, 318] on input "Datos Fiscales" at bounding box center [167, 321] width 6 height 6
checkbox input "true"
click at [201, 343] on span "Direcciones" at bounding box center [198, 347] width 42 height 11
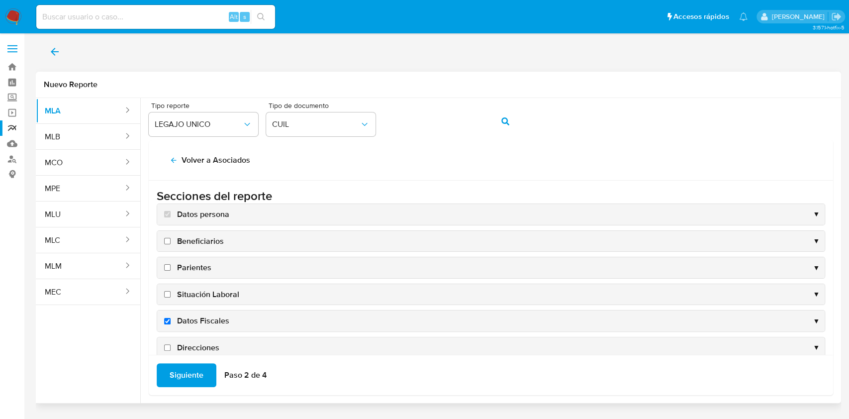
click at [171, 344] on input "Direcciones" at bounding box center [167, 347] width 6 height 6
checkbox input "true"
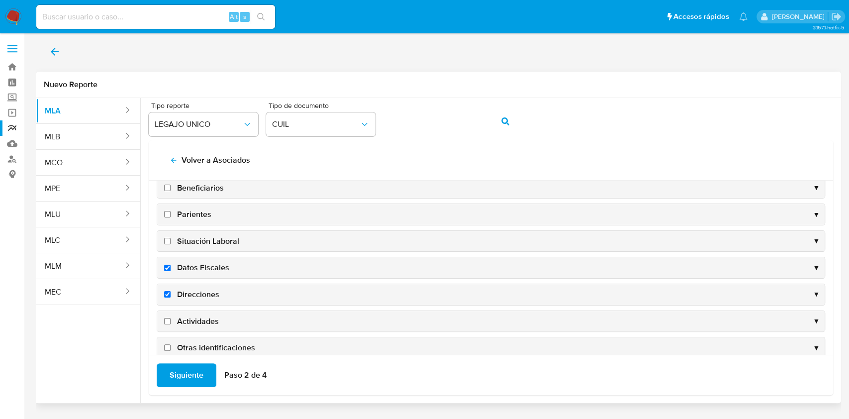
scroll to position [95, 0]
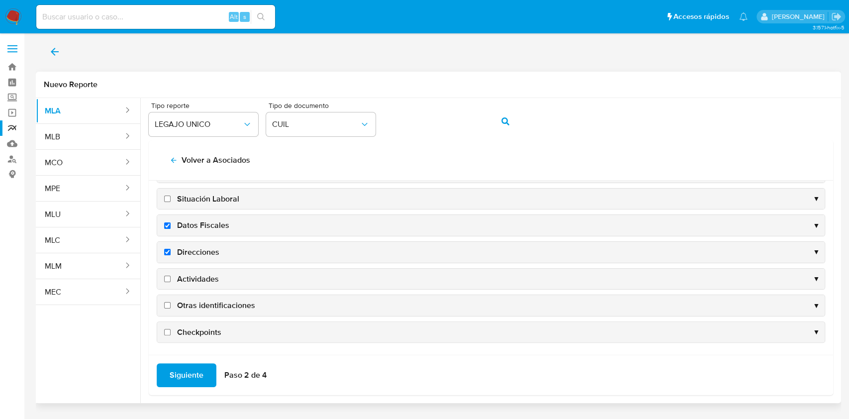
click at [190, 278] on span "Actividades" at bounding box center [198, 278] width 42 height 11
click at [171, 278] on input "Actividades" at bounding box center [167, 278] width 6 height 6
checkbox input "true"
click at [196, 306] on span "Otras identificaciones" at bounding box center [216, 305] width 78 height 11
click at [171, 306] on input "Otras identificaciones" at bounding box center [167, 305] width 6 height 6
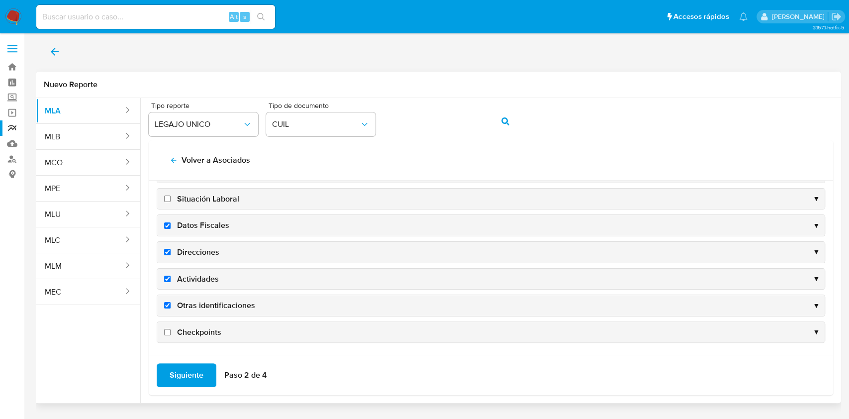
checkbox input "true"
click at [185, 372] on span "Siguiente" at bounding box center [187, 375] width 34 height 22
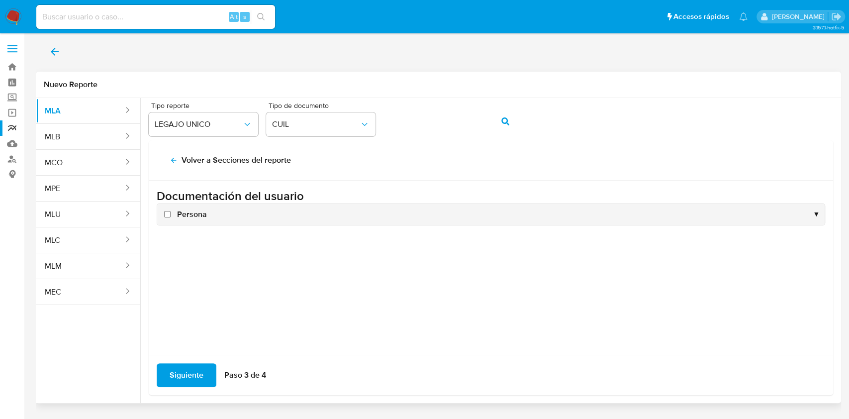
scroll to position [0, 0]
click at [191, 213] on span "Persona" at bounding box center [192, 214] width 30 height 11
click at [171, 213] on input "Persona" at bounding box center [167, 214] width 6 height 6
checkbox input "true"
click at [191, 379] on span "Siguiente" at bounding box center [187, 375] width 34 height 22
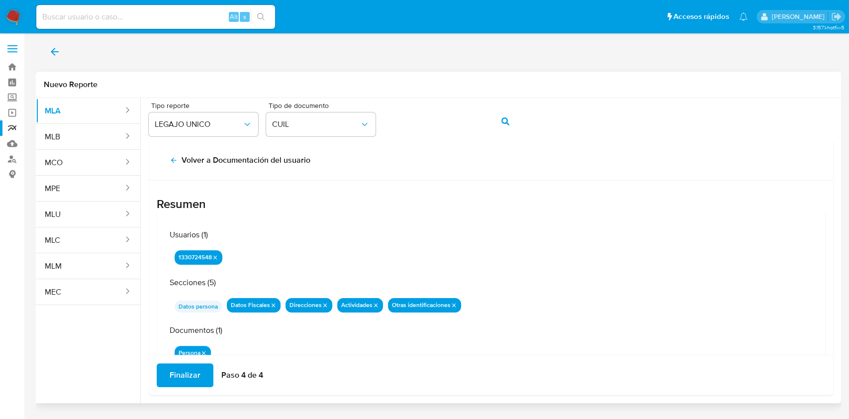
click at [188, 374] on span "Finalizar" at bounding box center [185, 375] width 31 height 22
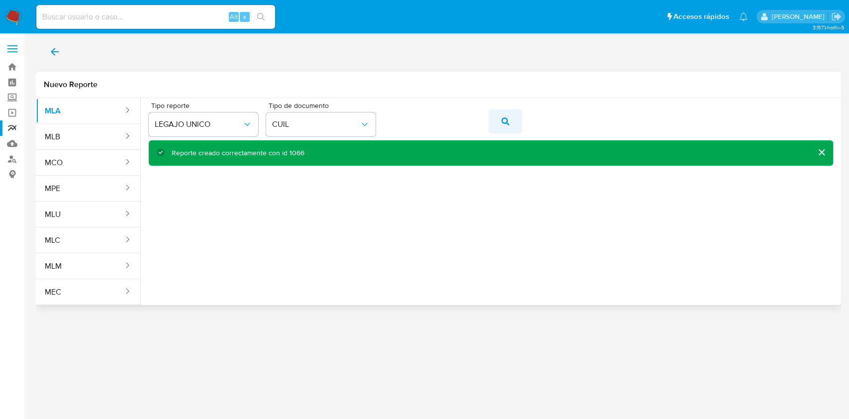
click at [501, 124] on button "action-search" at bounding box center [505, 121] width 34 height 24
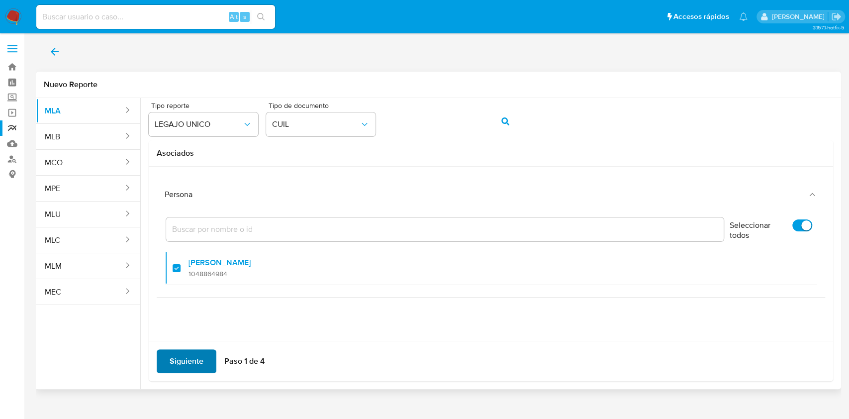
click at [174, 357] on span "Siguiente" at bounding box center [187, 361] width 34 height 22
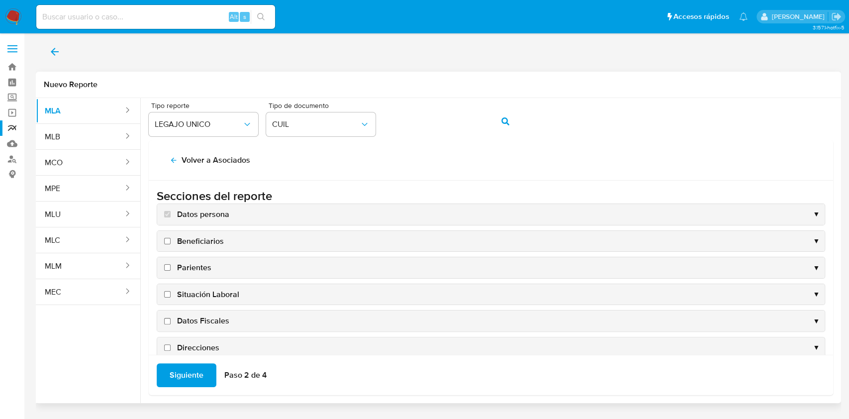
scroll to position [95, 0]
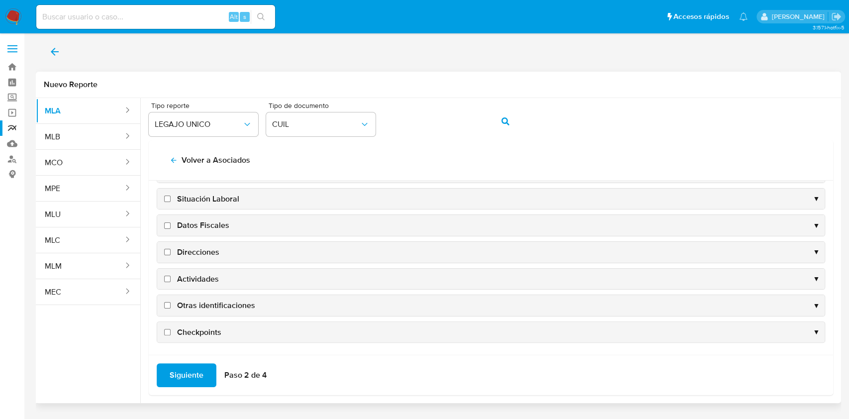
click at [211, 222] on span "Datos Fiscales" at bounding box center [203, 225] width 52 height 11
click at [171, 222] on input "Datos Fiscales" at bounding box center [167, 225] width 6 height 6
checkbox input "true"
click at [205, 250] on span "Direcciones" at bounding box center [198, 252] width 42 height 11
click at [171, 250] on input "Direcciones" at bounding box center [167, 252] width 6 height 6
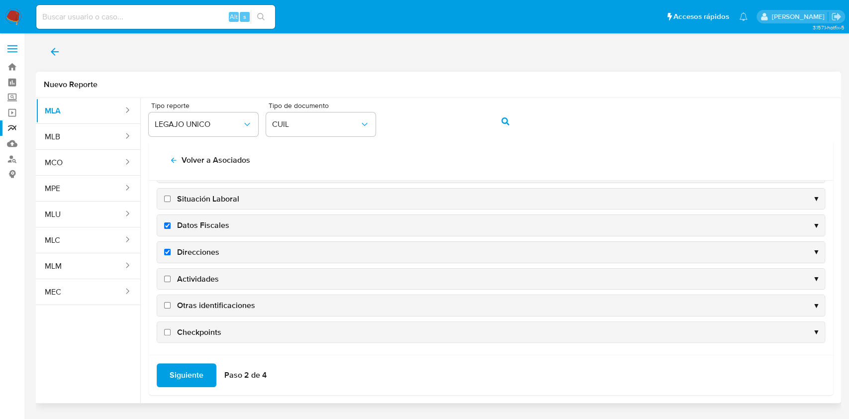
checkbox input "true"
click at [204, 278] on span "Actividades" at bounding box center [198, 278] width 42 height 11
click at [171, 278] on input "Actividades" at bounding box center [167, 278] width 6 height 6
checkbox input "true"
click at [205, 300] on span "Otras identificaciones" at bounding box center [216, 305] width 78 height 11
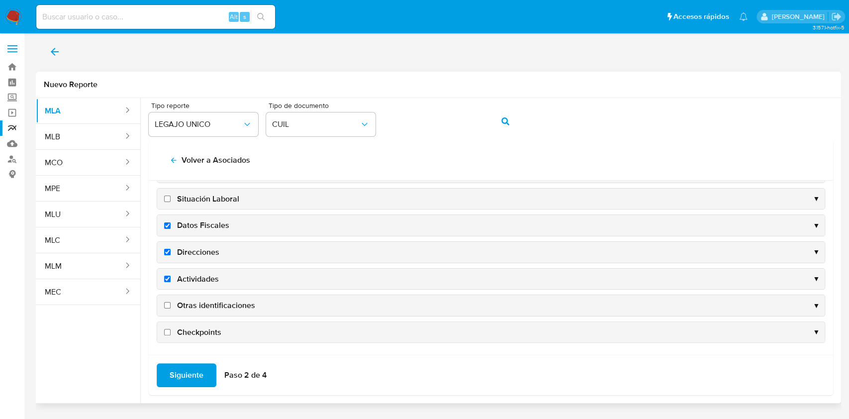
click at [171, 302] on input "Otras identificaciones" at bounding box center [167, 305] width 6 height 6
checkbox input "true"
click at [180, 377] on span "Siguiente" at bounding box center [187, 375] width 34 height 22
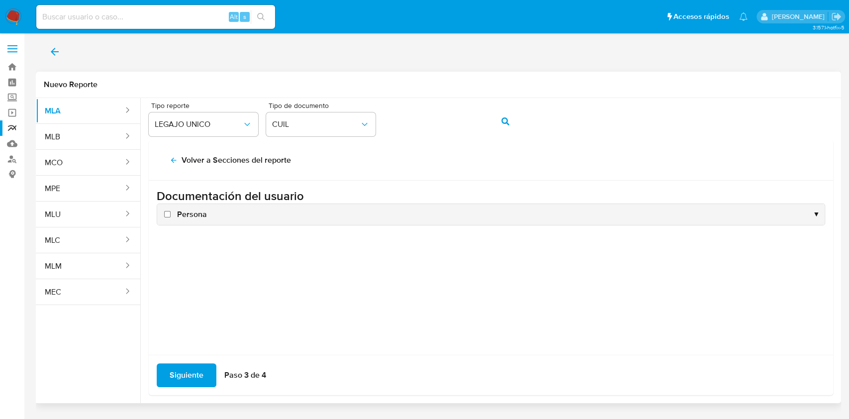
click at [188, 209] on span "Persona" at bounding box center [192, 214] width 30 height 11
click at [171, 211] on input "Persona" at bounding box center [167, 214] width 6 height 6
checkbox input "true"
click at [186, 373] on span "Siguiente" at bounding box center [187, 375] width 34 height 22
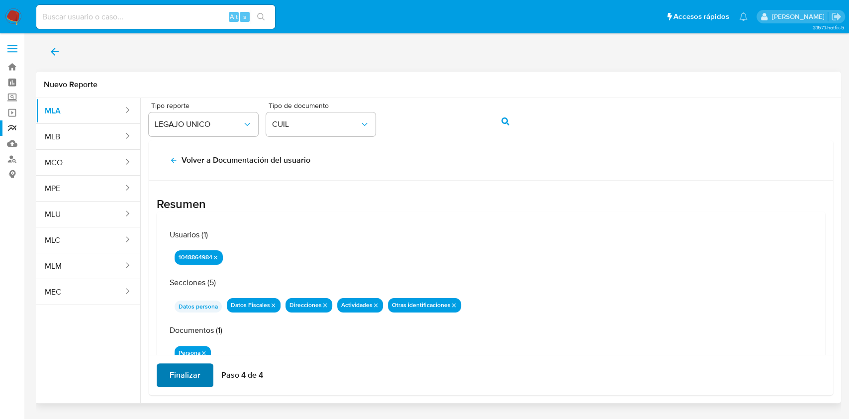
click at [186, 373] on span "Finalizar" at bounding box center [185, 375] width 31 height 22
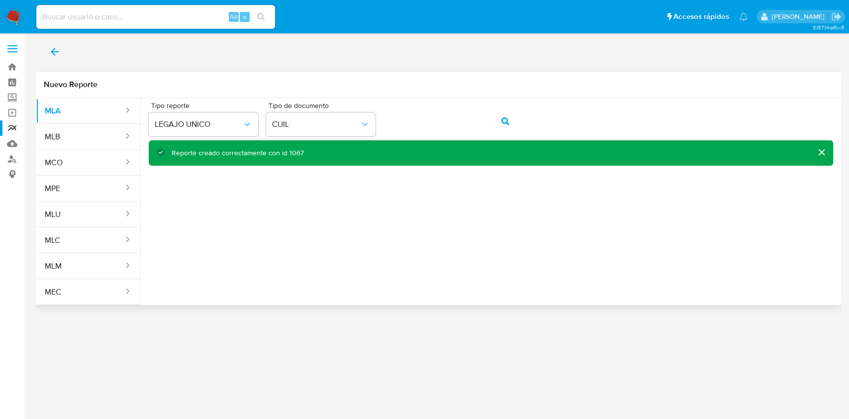
click at [59, 52] on icon "back" at bounding box center [55, 52] width 12 height 12
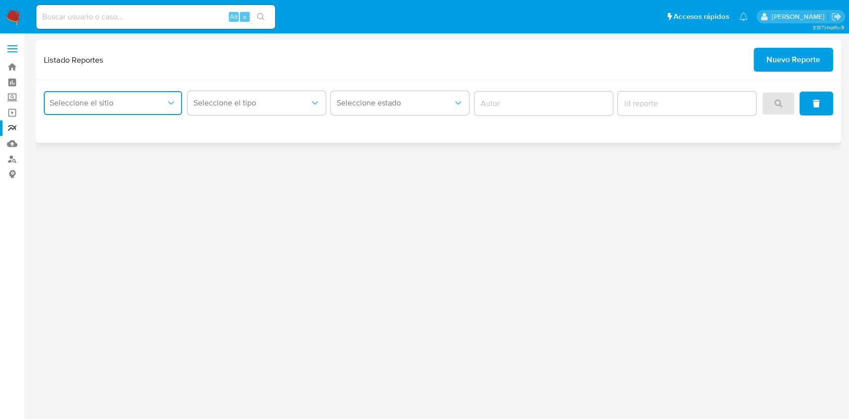
click at [134, 95] on button "Seleccione el sitio" at bounding box center [113, 103] width 138 height 24
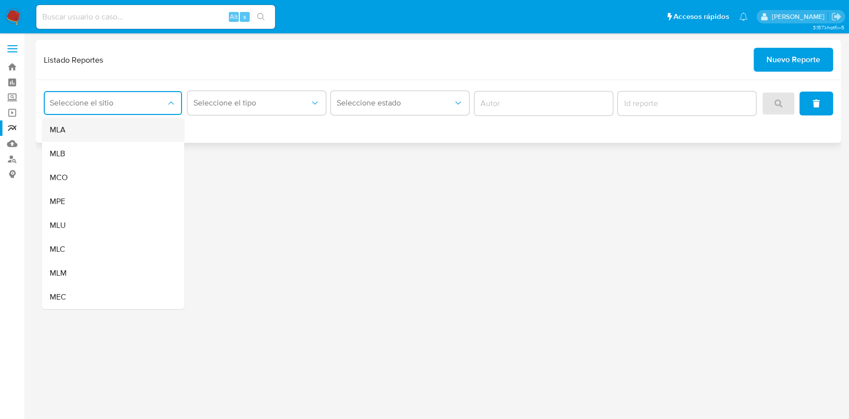
click at [142, 133] on div "MLA" at bounding box center [110, 130] width 120 height 24
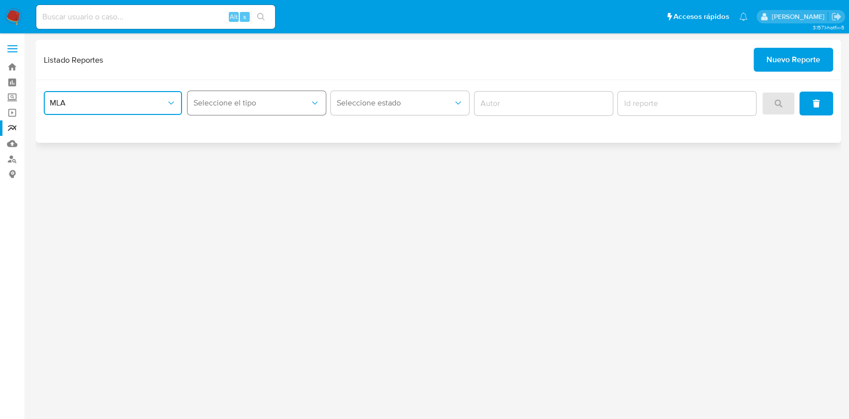
click at [249, 101] on span "Seleccione el tipo" at bounding box center [251, 103] width 116 height 10
click at [246, 149] on span "LEGAJO UNICO" at bounding box center [221, 154] width 56 height 10
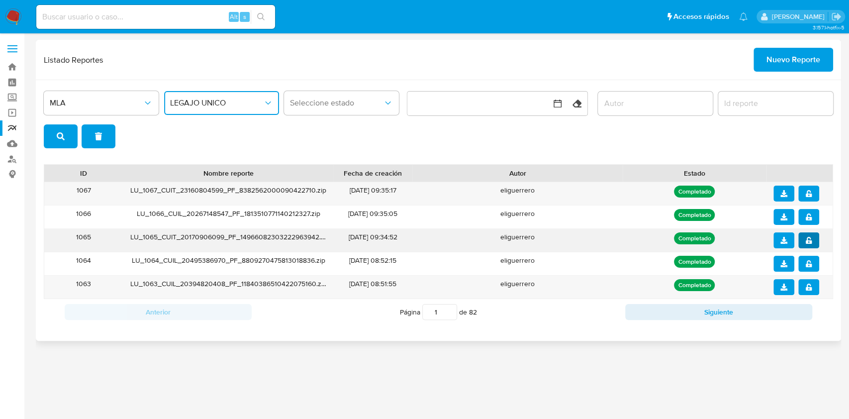
click at [804, 241] on button "notify_security" at bounding box center [808, 240] width 21 height 16
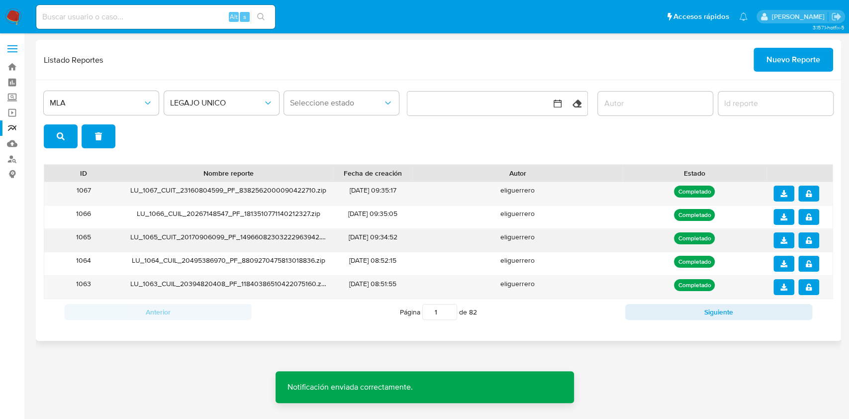
click at [787, 242] on icon "download" at bounding box center [783, 240] width 7 height 7
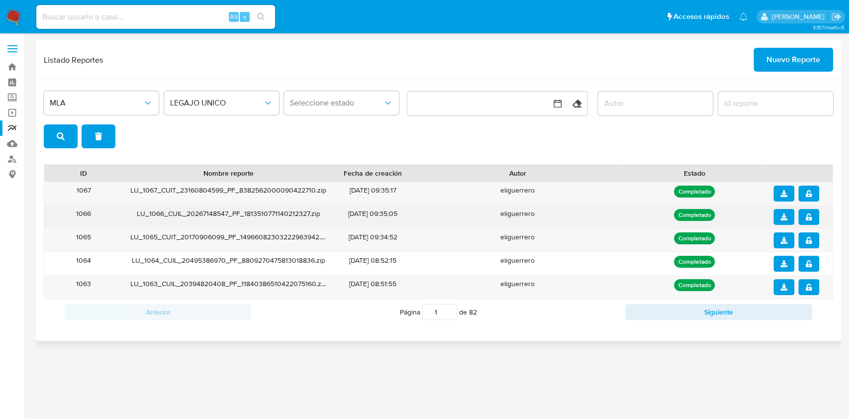
click at [811, 220] on button "notify_security" at bounding box center [808, 217] width 21 height 16
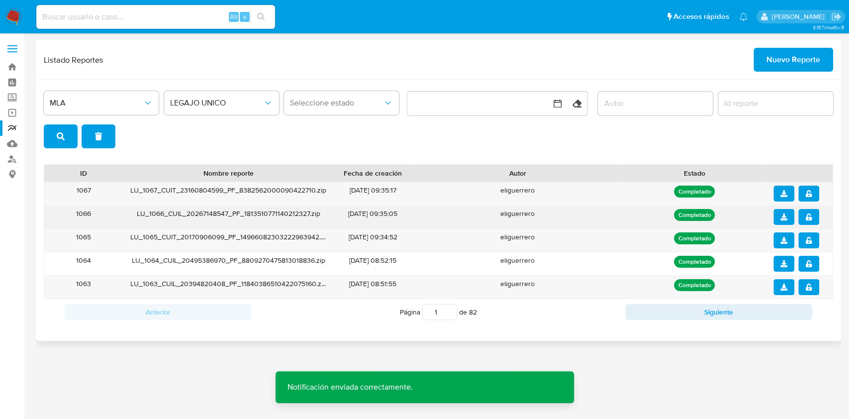
click at [788, 218] on button "download" at bounding box center [783, 217] width 21 height 16
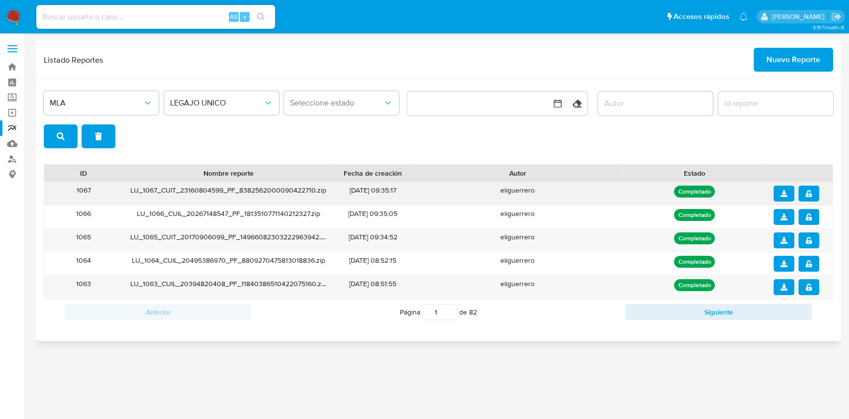
click at [814, 193] on button "notify_security" at bounding box center [808, 193] width 21 height 16
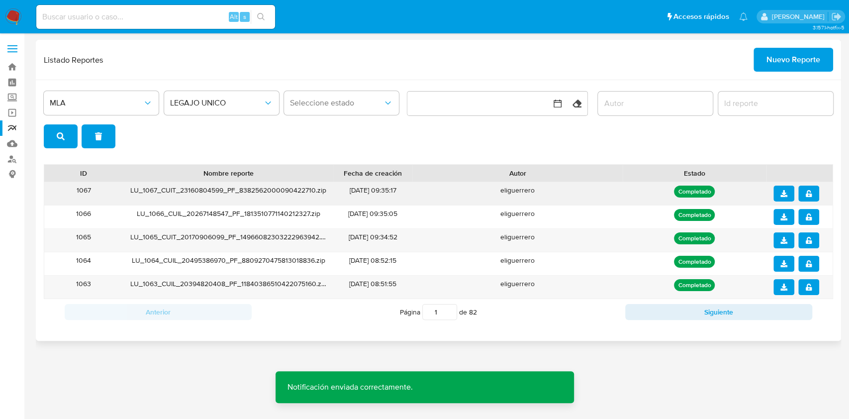
click at [785, 193] on icon "download" at bounding box center [783, 193] width 7 height 7
